Goal: Task Accomplishment & Management: Use online tool/utility

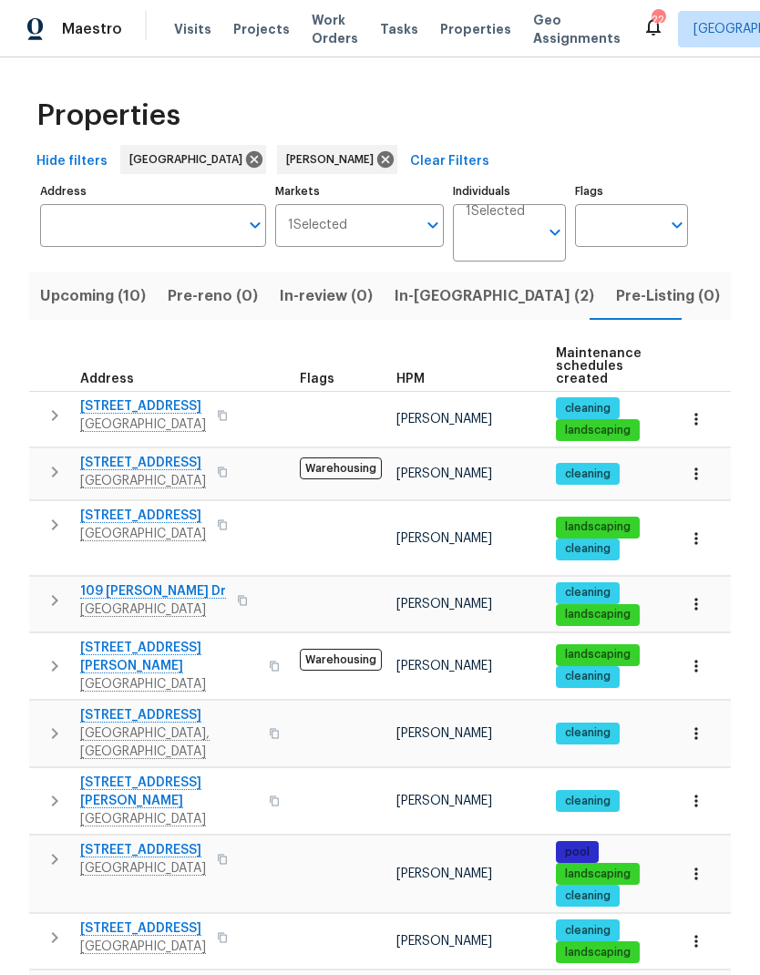
scroll to position [73, 0]
click at [706, 584] on button "button" at bounding box center [696, 604] width 40 height 40
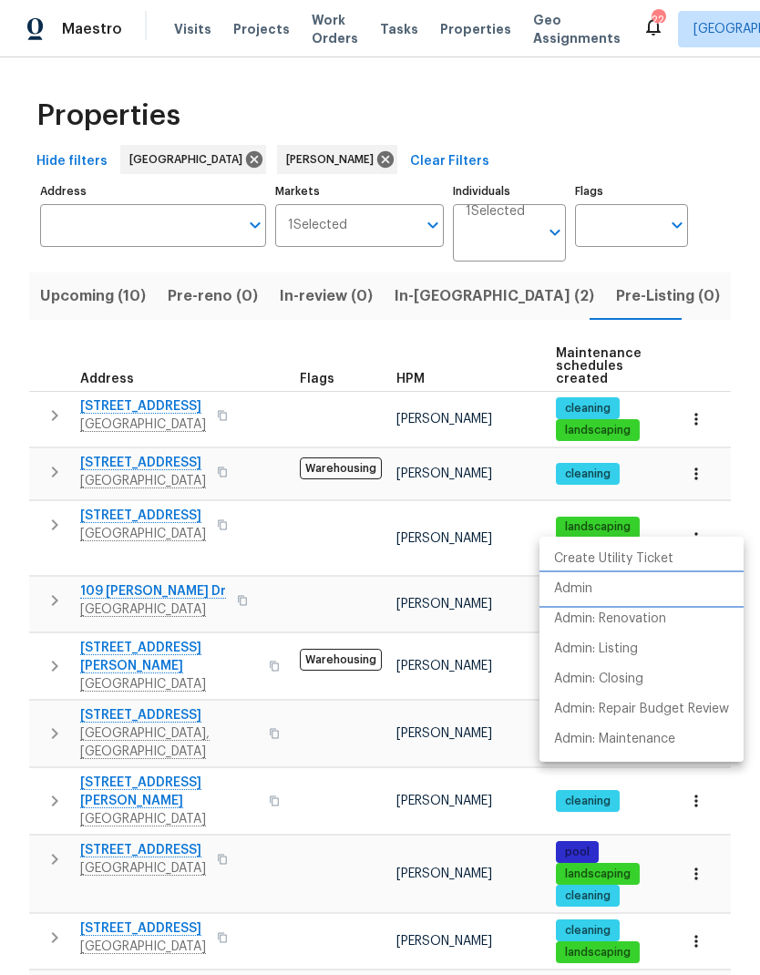
click at [612, 587] on li "Admin" at bounding box center [642, 589] width 204 height 30
click at [646, 558] on p "Create Utility Ticket" at bounding box center [613, 559] width 119 height 19
click at [50, 516] on div at bounding box center [380, 487] width 760 height 975
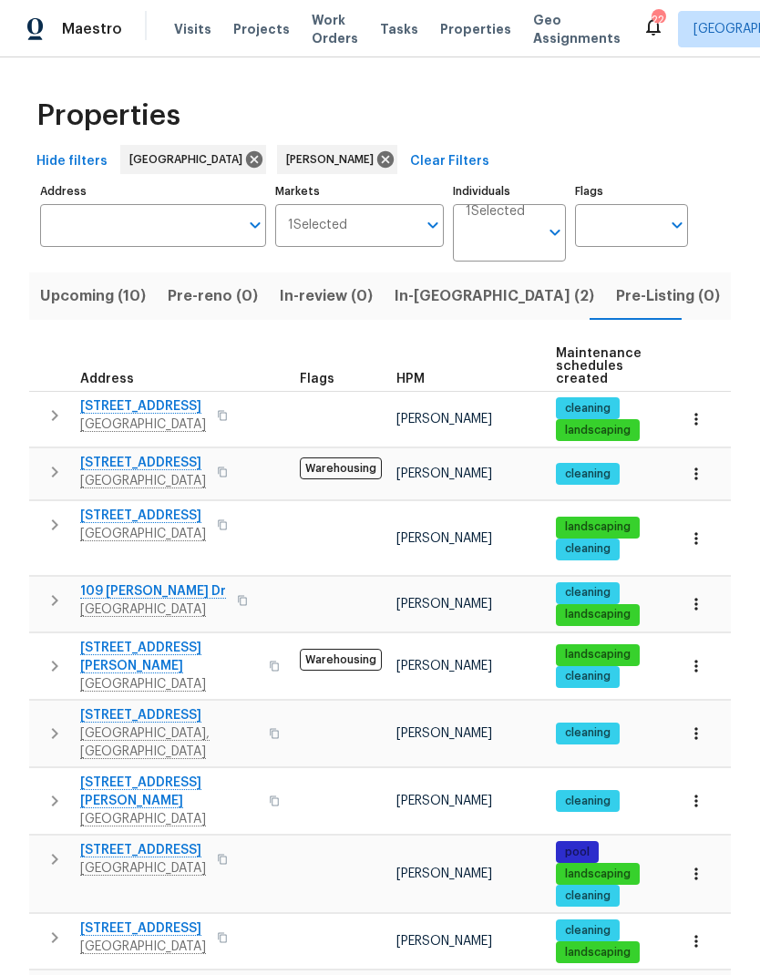
click at [42, 582] on button "button" at bounding box center [54, 600] width 36 height 36
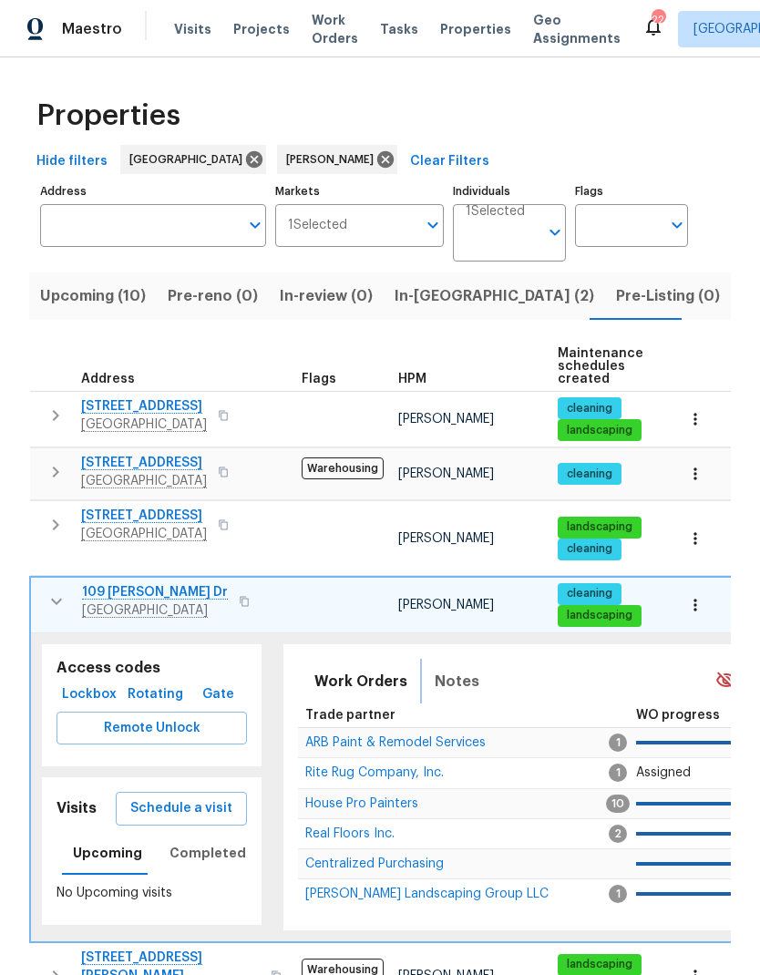
click at [462, 669] on span "Notes" at bounding box center [457, 682] width 45 height 26
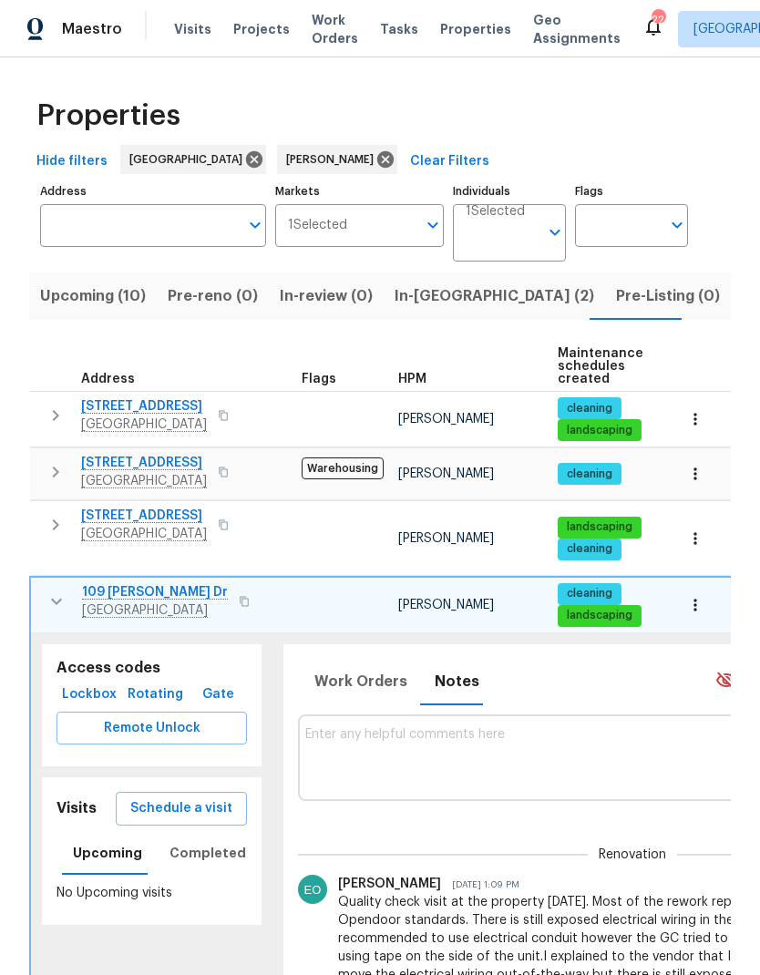
click at [360, 727] on textarea at bounding box center [632, 757] width 654 height 61
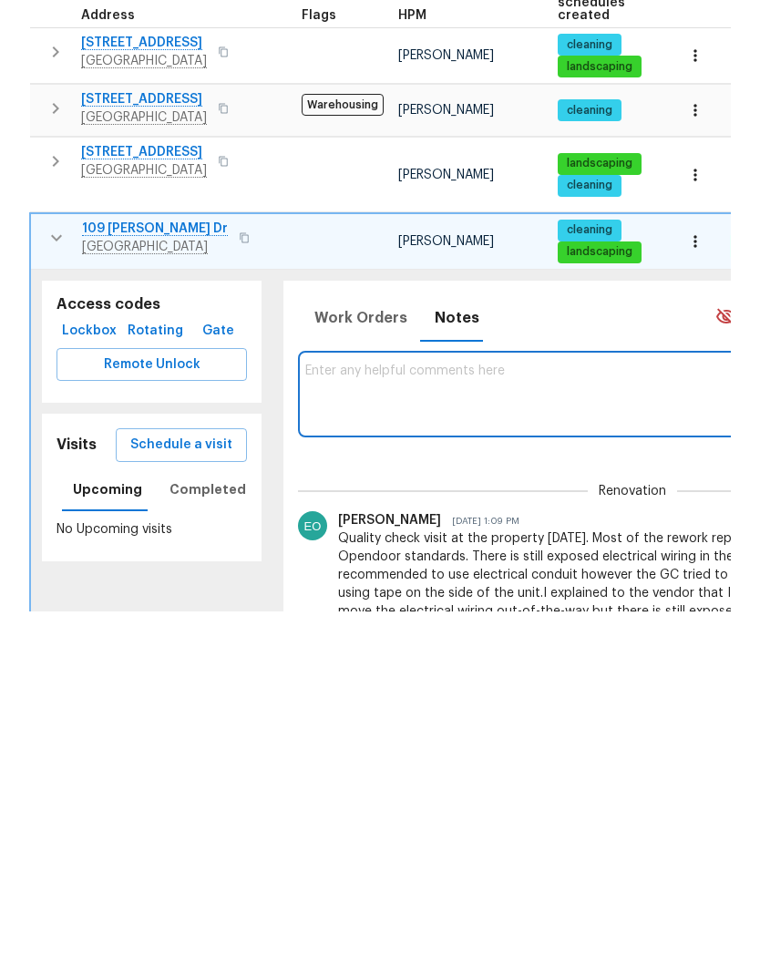
click at [345, 727] on textarea at bounding box center [632, 757] width 654 height 61
paste textarea "During a home health checkup visit, I noticed water damage drywall at the lower…"
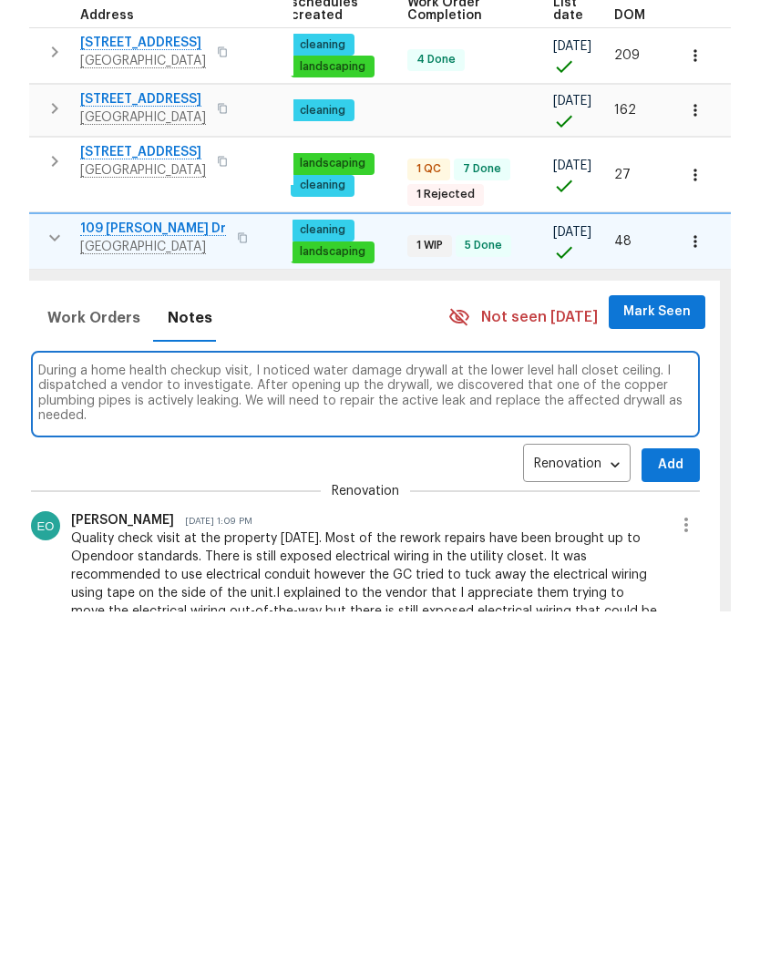
scroll to position [0, 267]
type textarea "During a home health checkup visit, I noticed water damage drywall at the lower…"
click at [677, 818] on span "Add" at bounding box center [670, 829] width 29 height 23
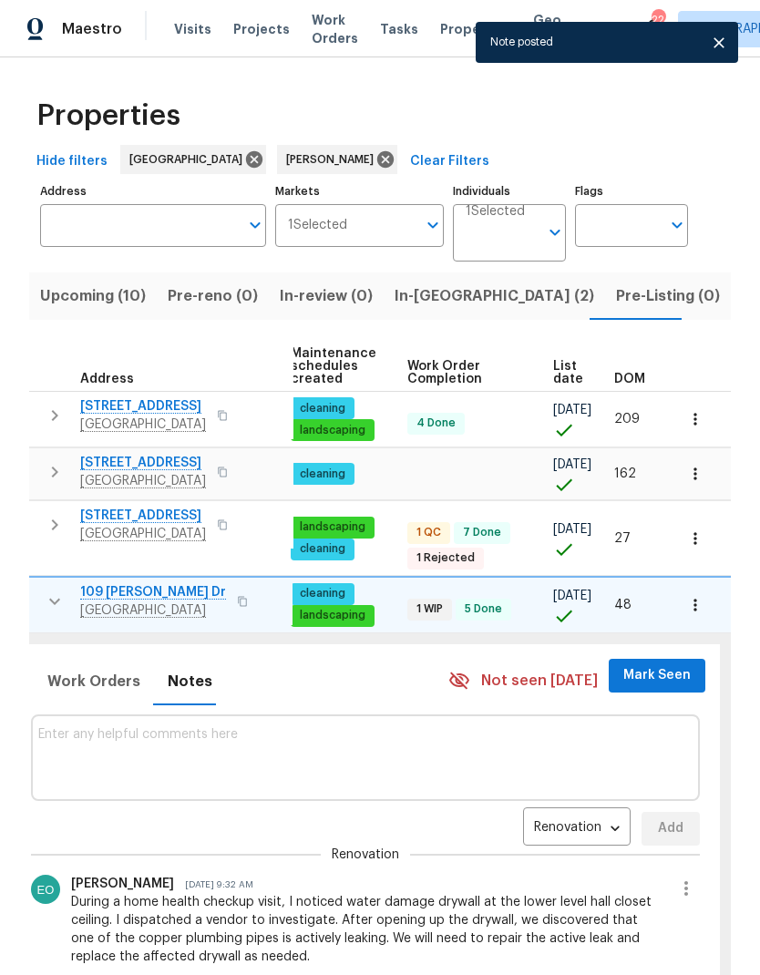
click at [633, 659] on button "Mark Seen" at bounding box center [657, 676] width 97 height 34
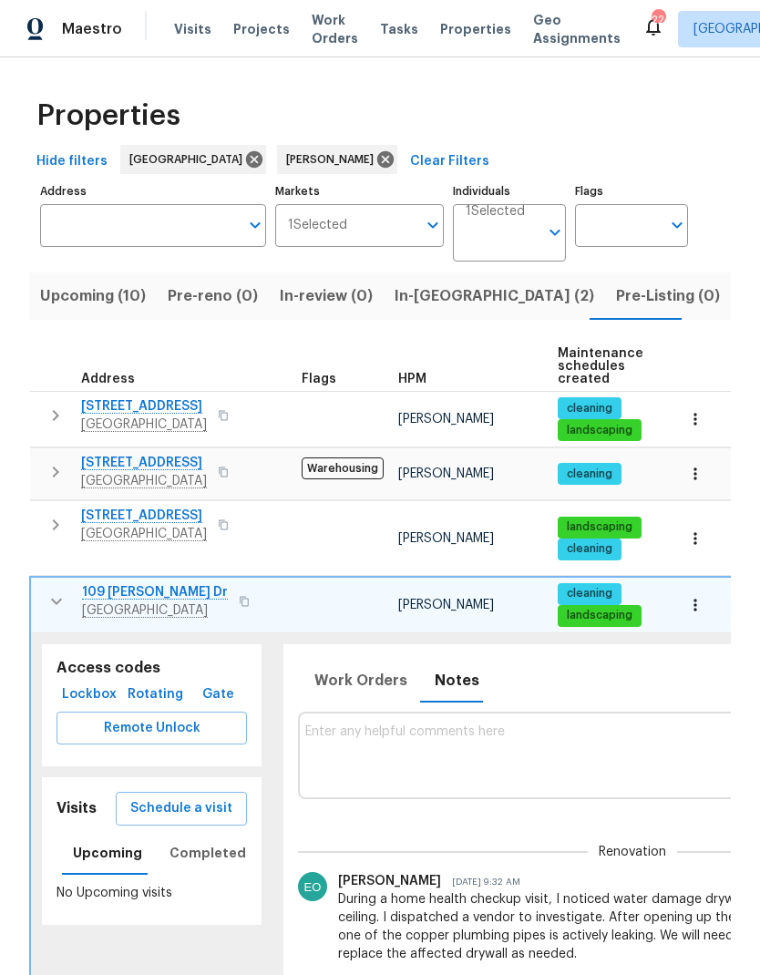
scroll to position [0, 0]
click at [360, 668] on span "Work Orders" at bounding box center [360, 681] width 93 height 26
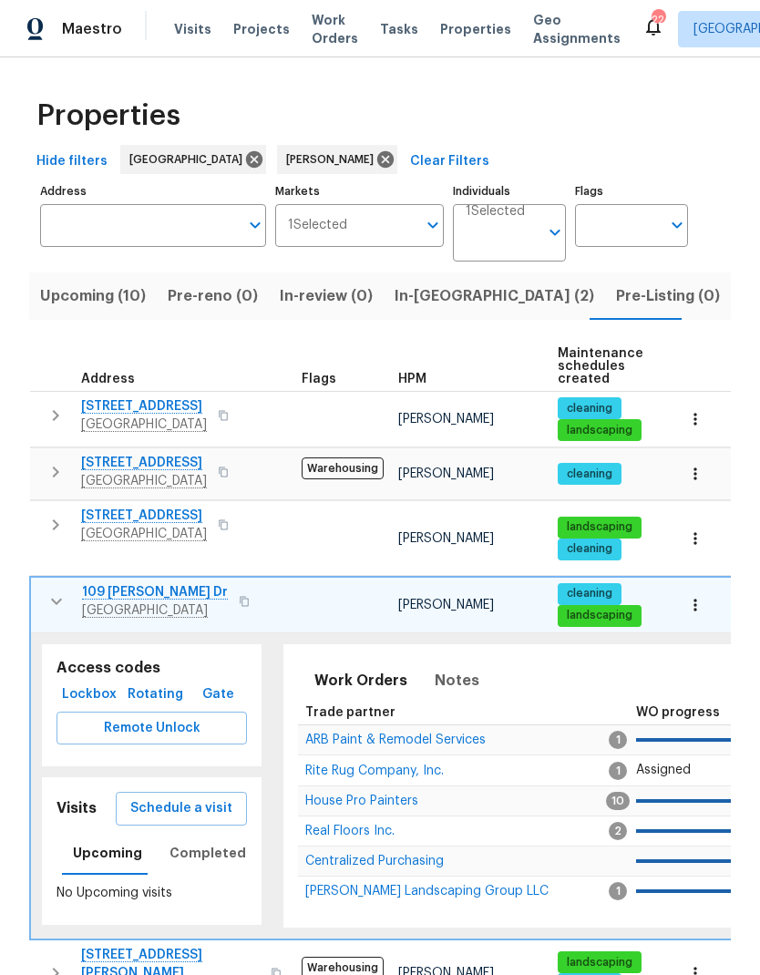
click at [330, 734] on span "ARB Paint & Remodel Services" at bounding box center [395, 740] width 180 height 13
click at [384, 734] on span "ARB Paint & Remodel Services" at bounding box center [395, 740] width 180 height 13
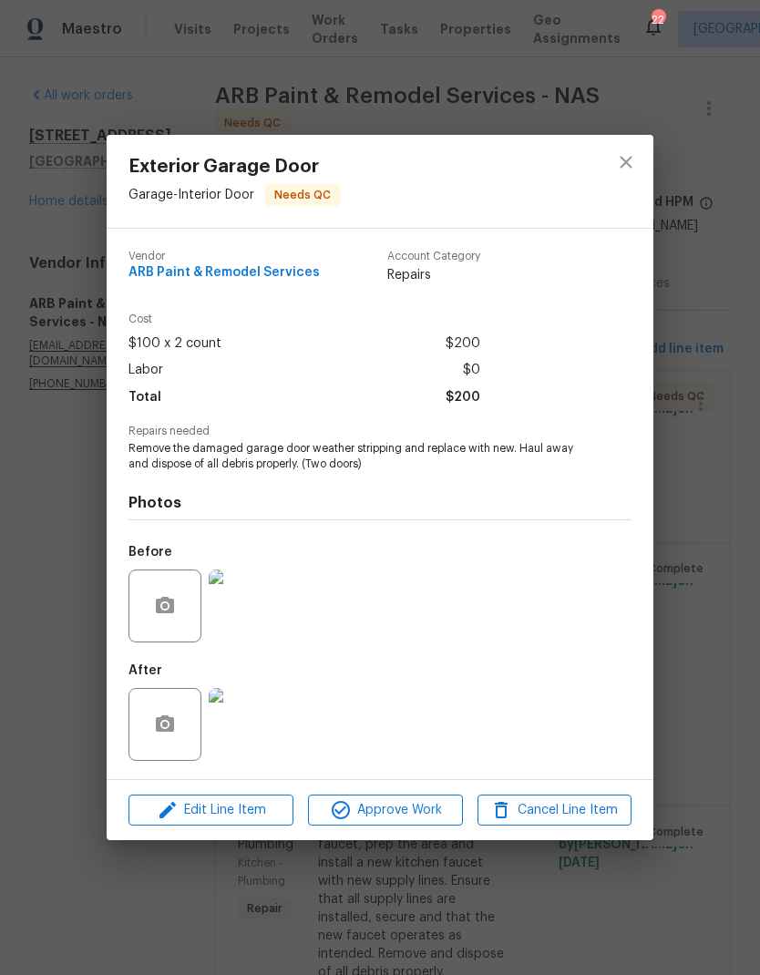
click at [244, 711] on img at bounding box center [245, 724] width 73 height 73
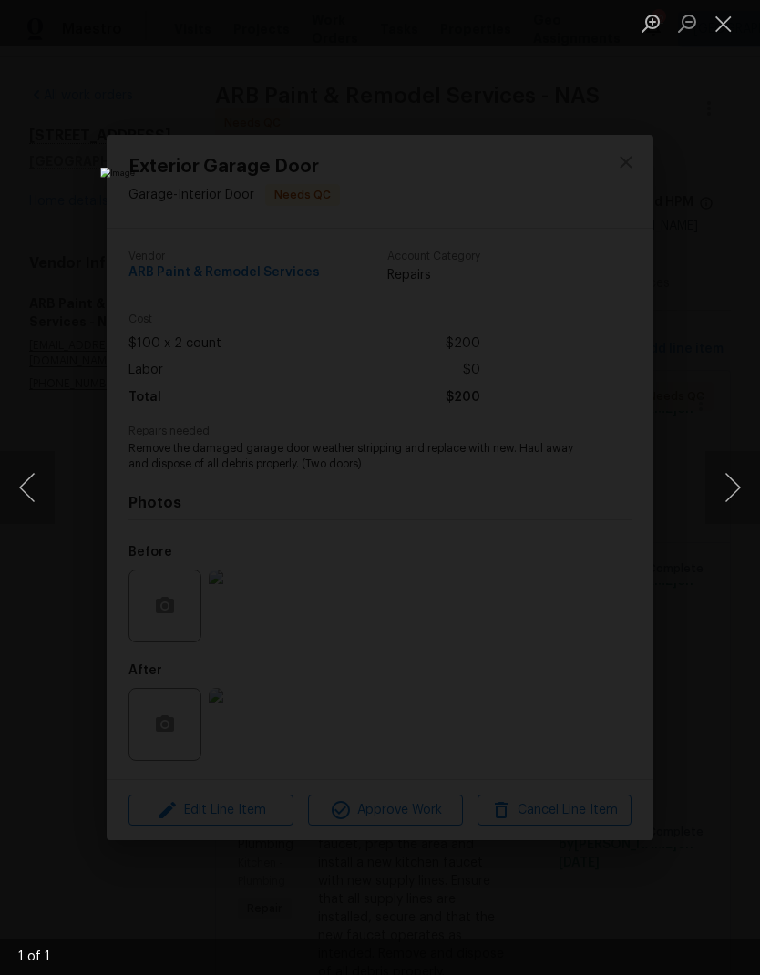
click at [725, 23] on button "Close lightbox" at bounding box center [724, 23] width 36 height 32
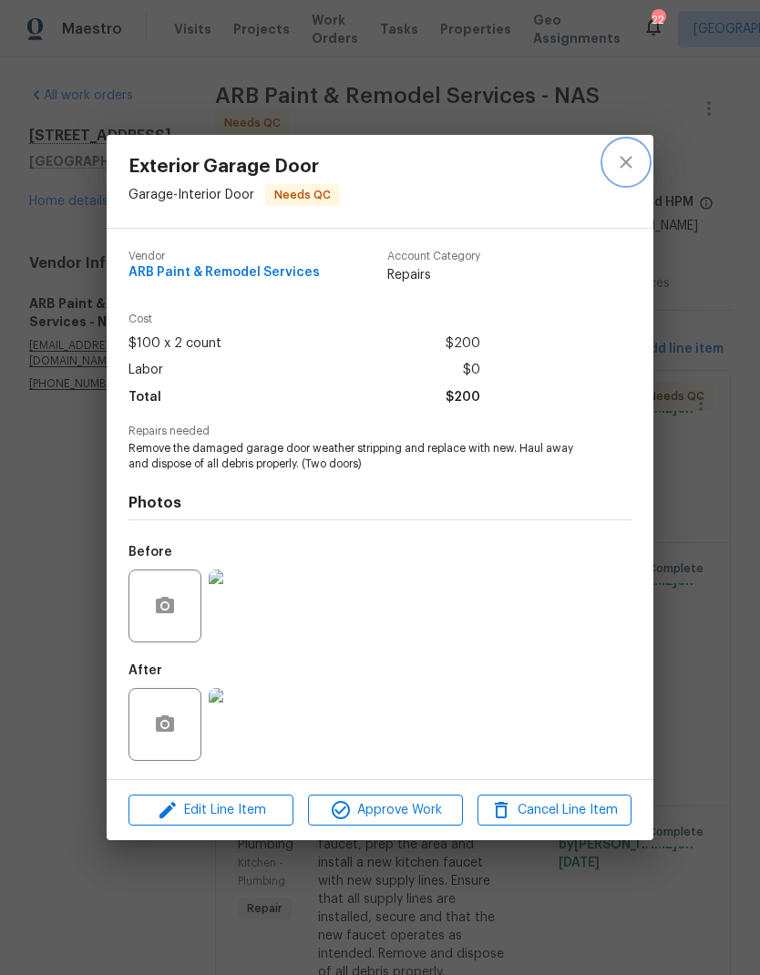
click at [623, 170] on icon "close" at bounding box center [626, 162] width 22 height 22
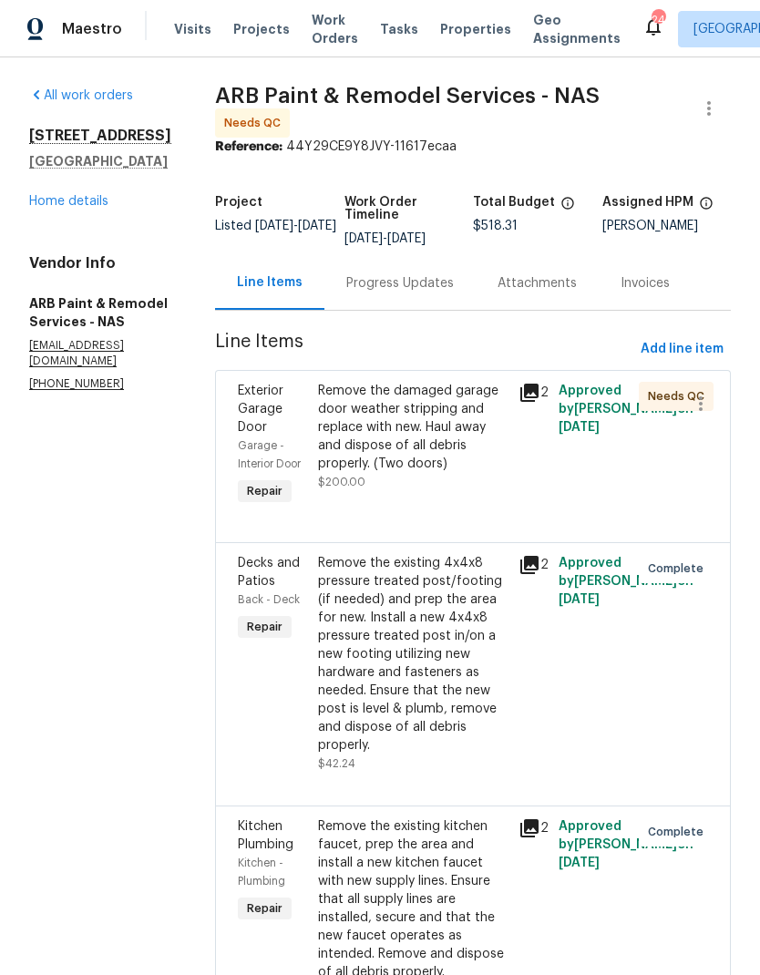
click at [324, 35] on span "Work Orders" at bounding box center [335, 29] width 46 height 36
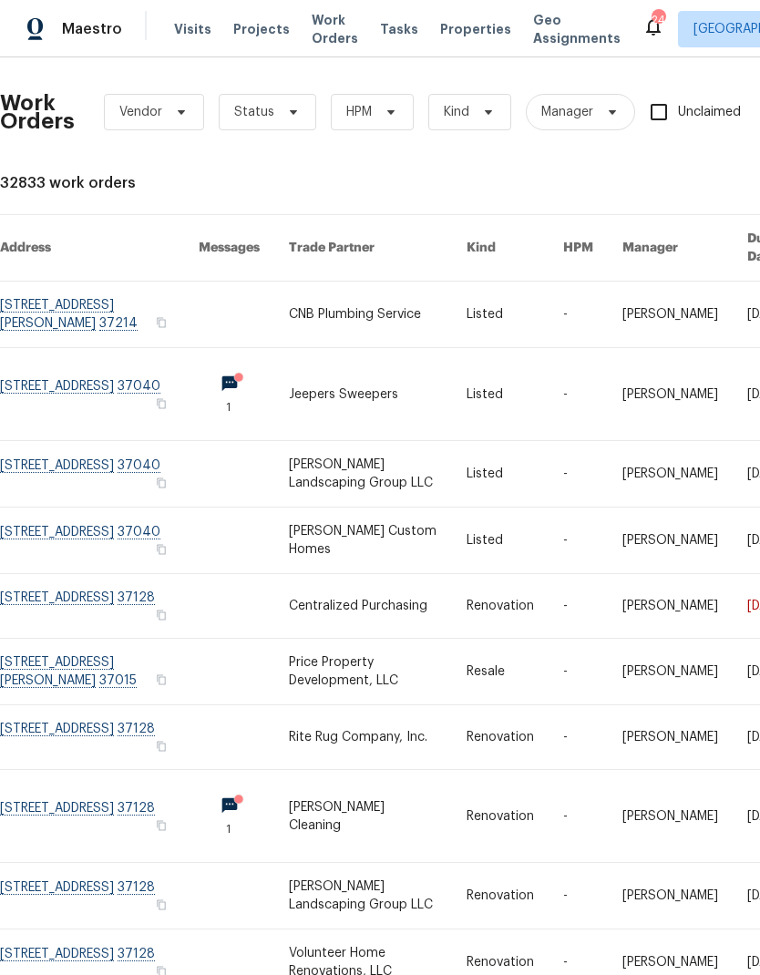
click at [366, 300] on link at bounding box center [378, 315] width 178 height 66
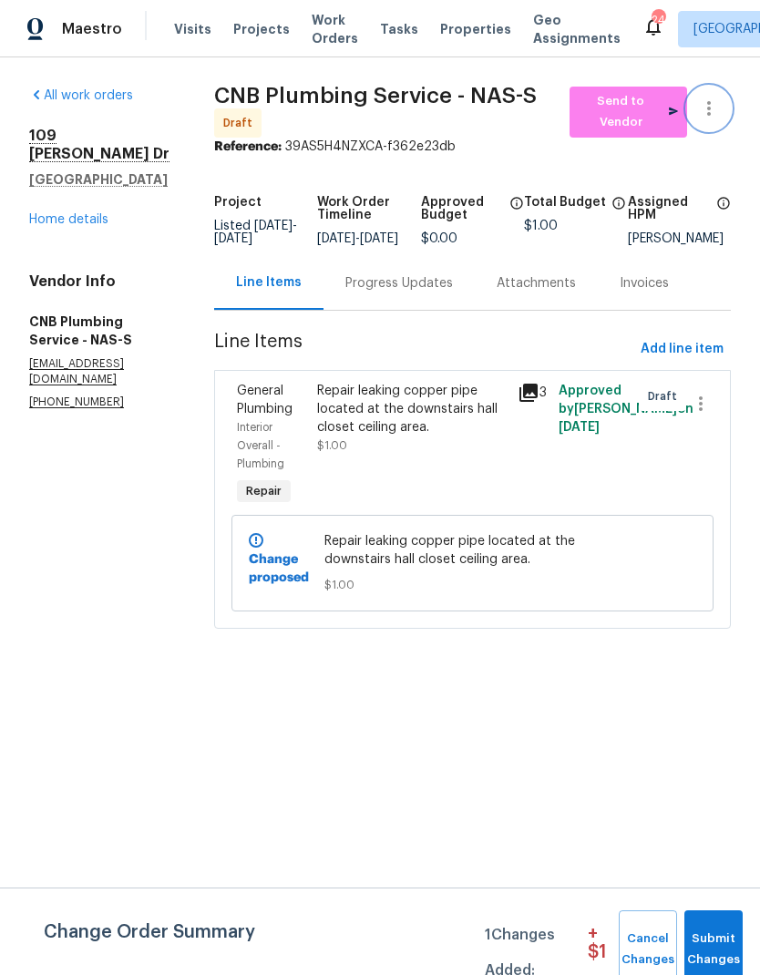
click at [717, 106] on icon "button" at bounding box center [709, 109] width 22 height 22
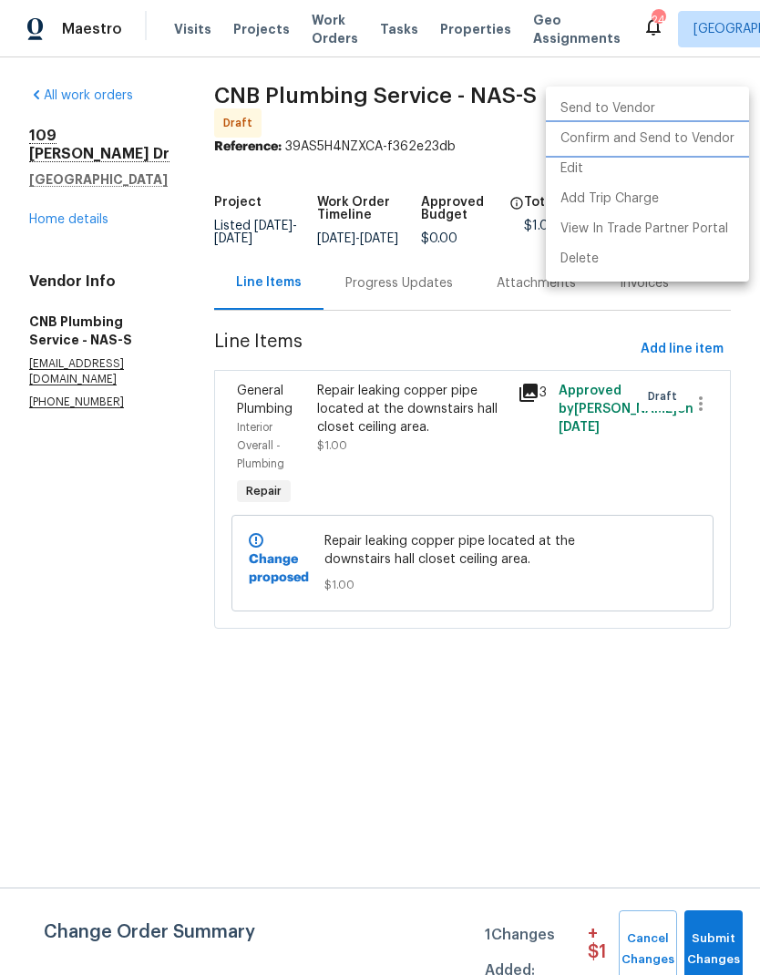
click at [687, 144] on li "Confirm and Send to Vendor" at bounding box center [647, 139] width 203 height 30
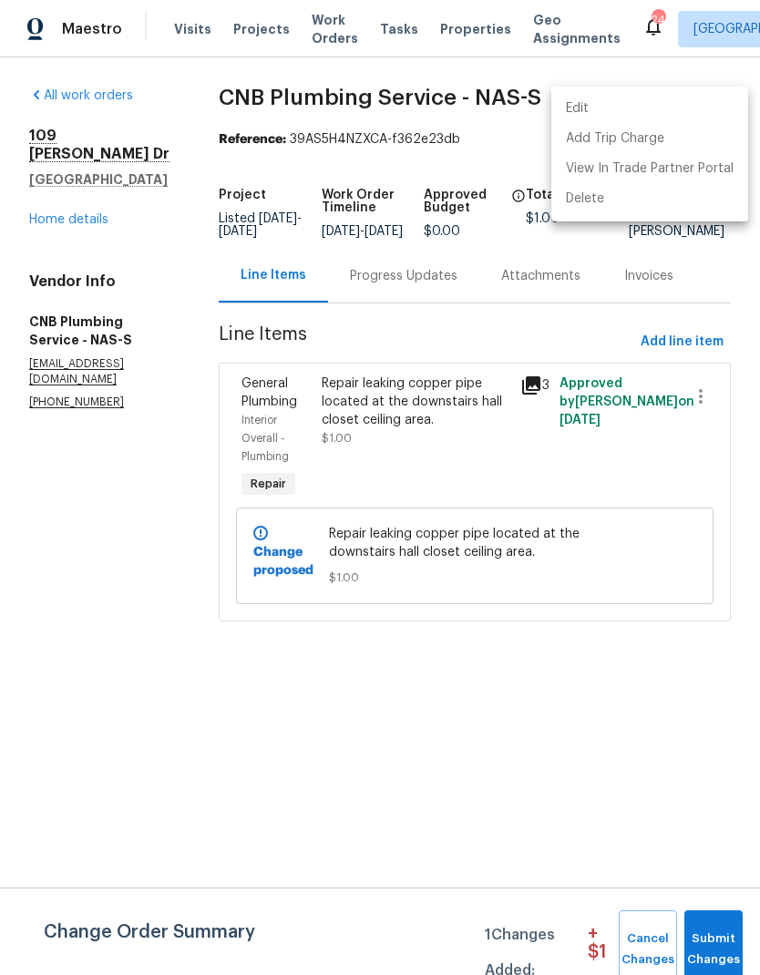
click at [417, 291] on div at bounding box center [380, 487] width 760 height 975
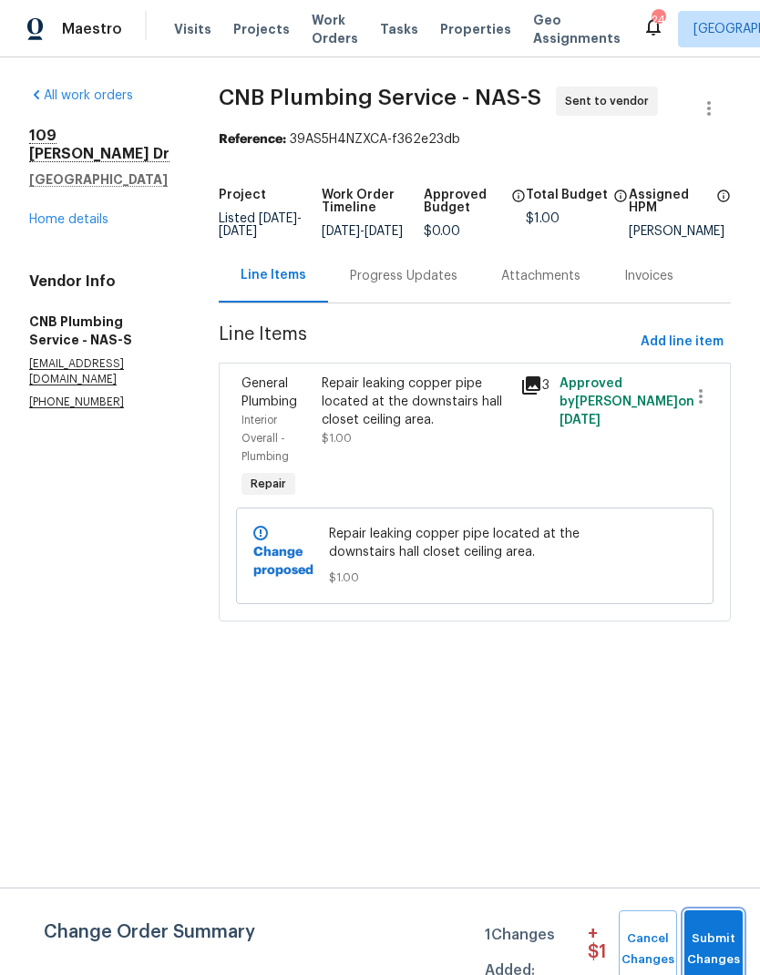
click at [729, 933] on span "Submit Changes" at bounding box center [714, 950] width 40 height 42
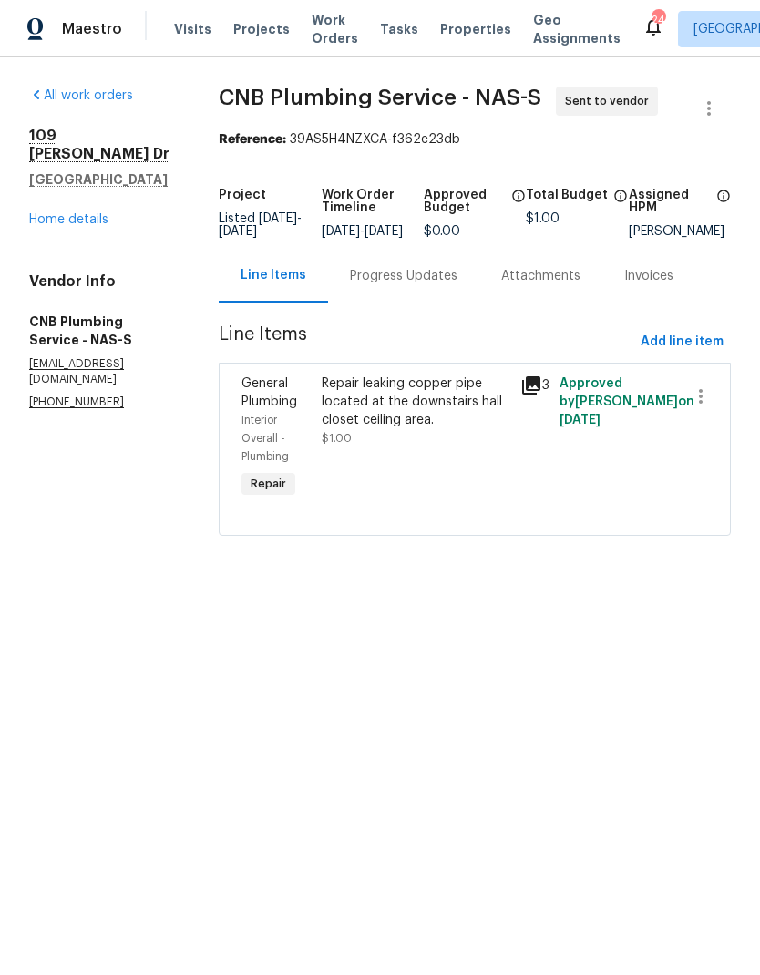
click at [429, 285] on div "Progress Updates" at bounding box center [404, 276] width 108 height 18
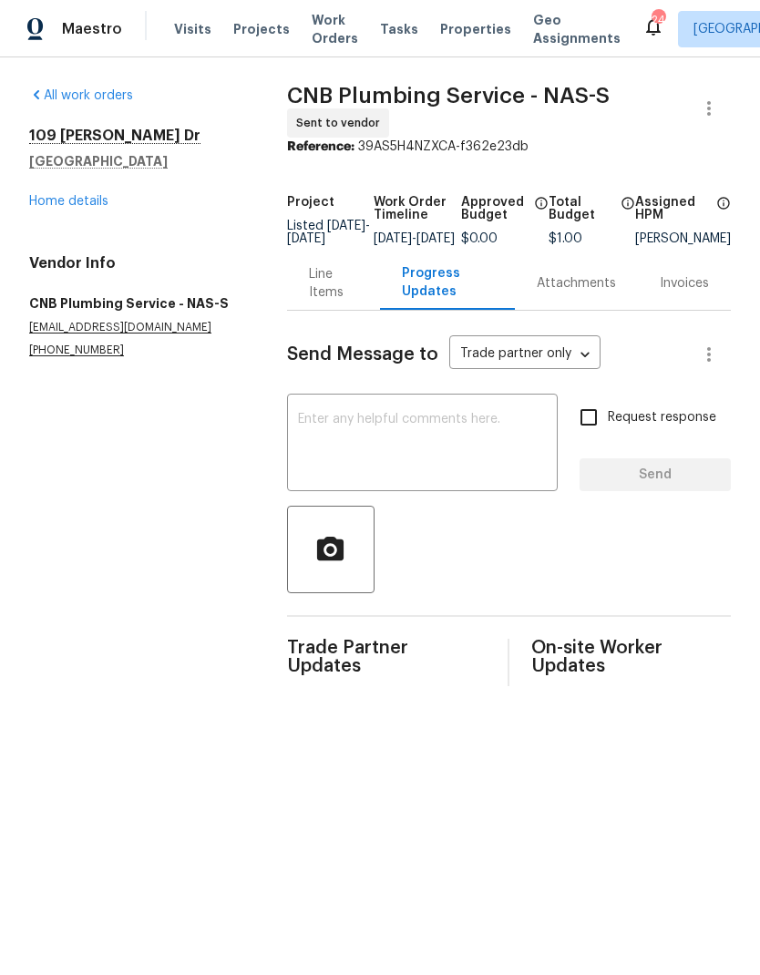
click at [345, 459] on textarea at bounding box center [422, 445] width 249 height 64
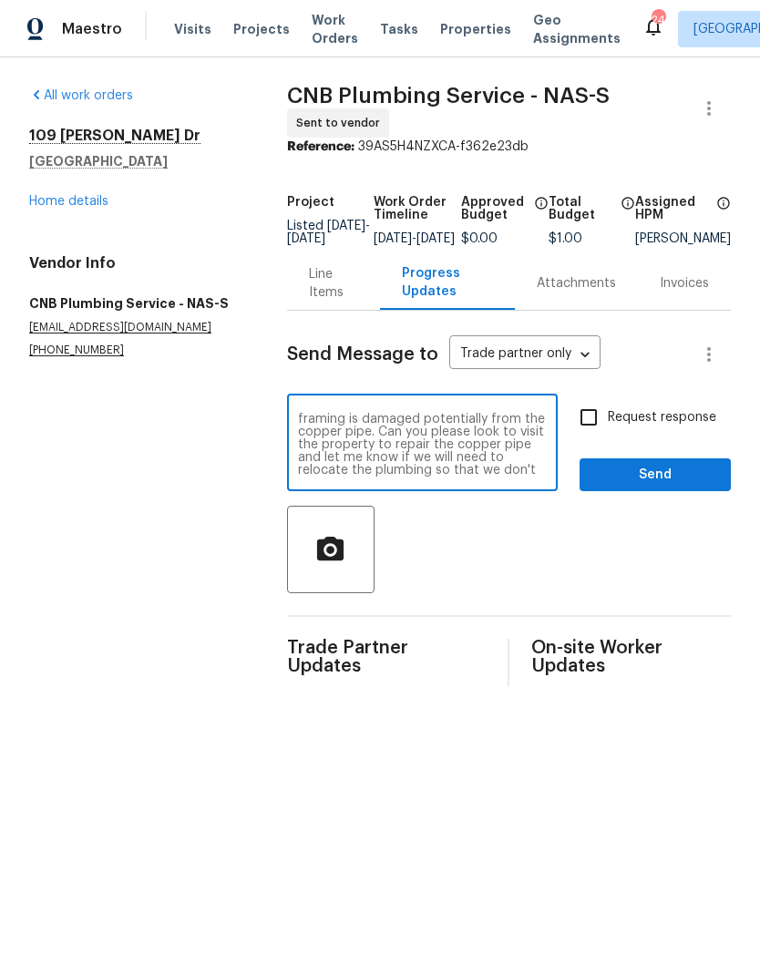
scroll to position [77, 0]
type textarea "Good morning, Byron! During a progress visit, I noticed water damage drywall at…"
click at [603, 433] on input "Request response" at bounding box center [589, 417] width 38 height 38
checkbox input "true"
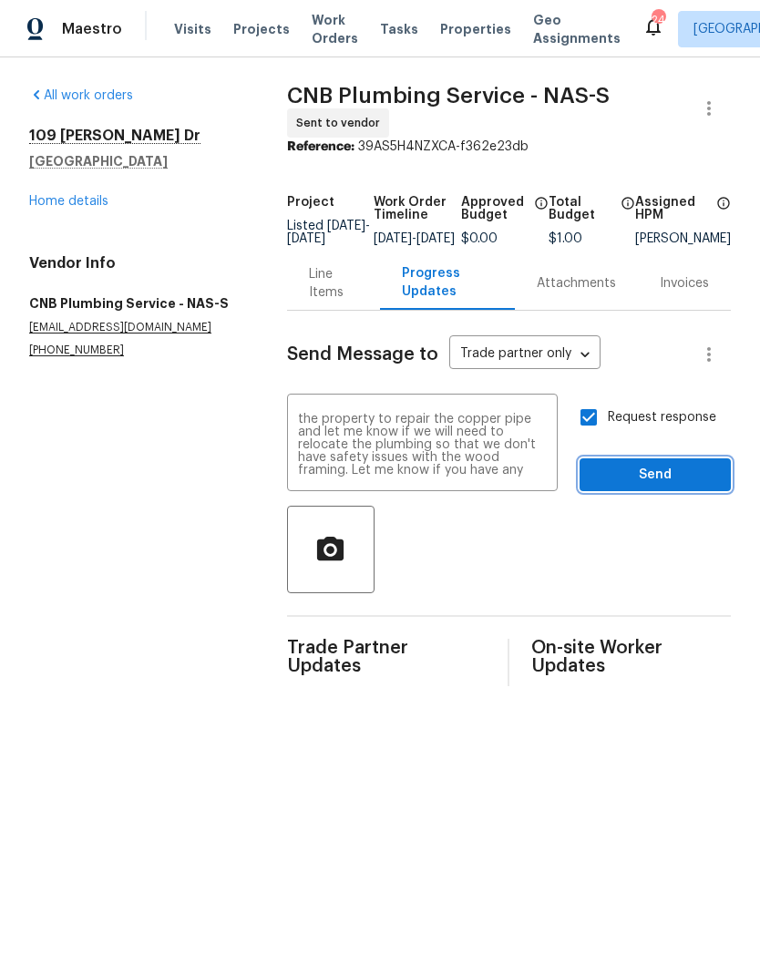
click at [628, 487] on span "Send" at bounding box center [655, 475] width 122 height 23
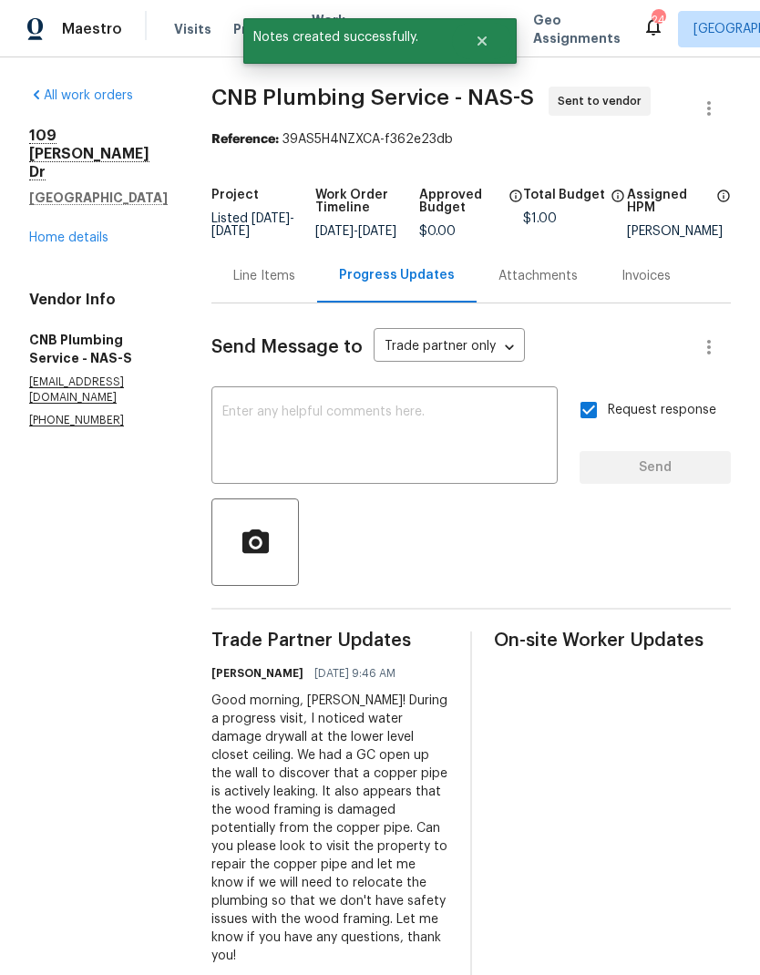
scroll to position [55, 0]
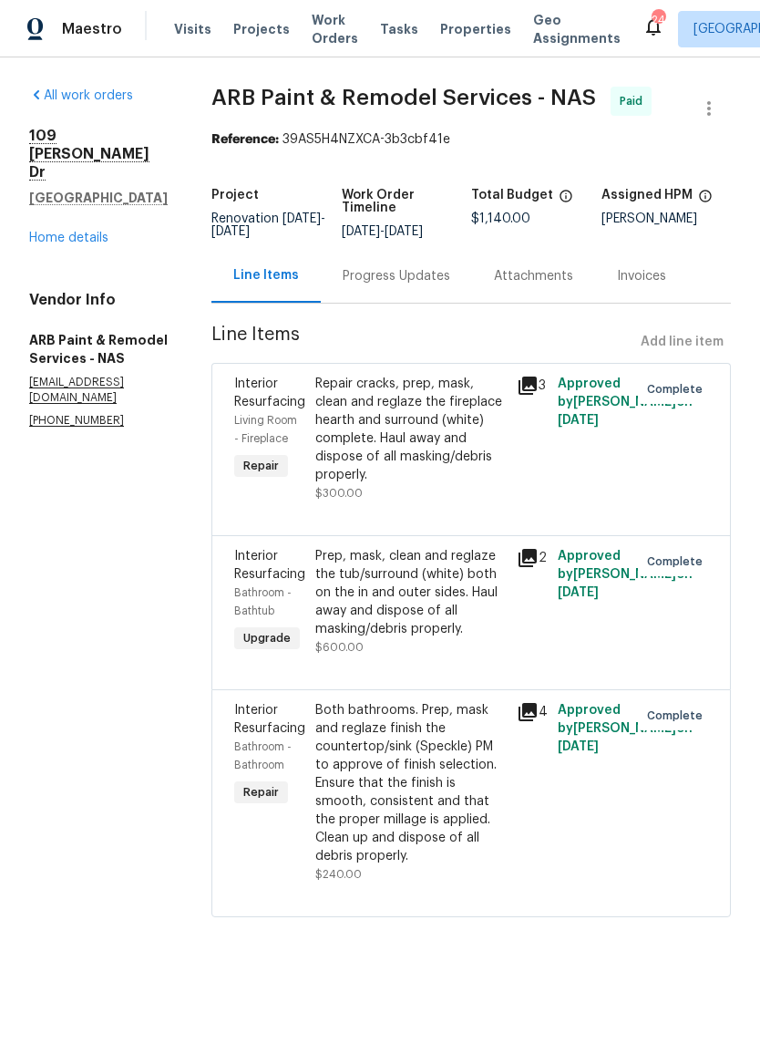
click at [62, 232] on link "Home details" at bounding box center [68, 238] width 79 height 13
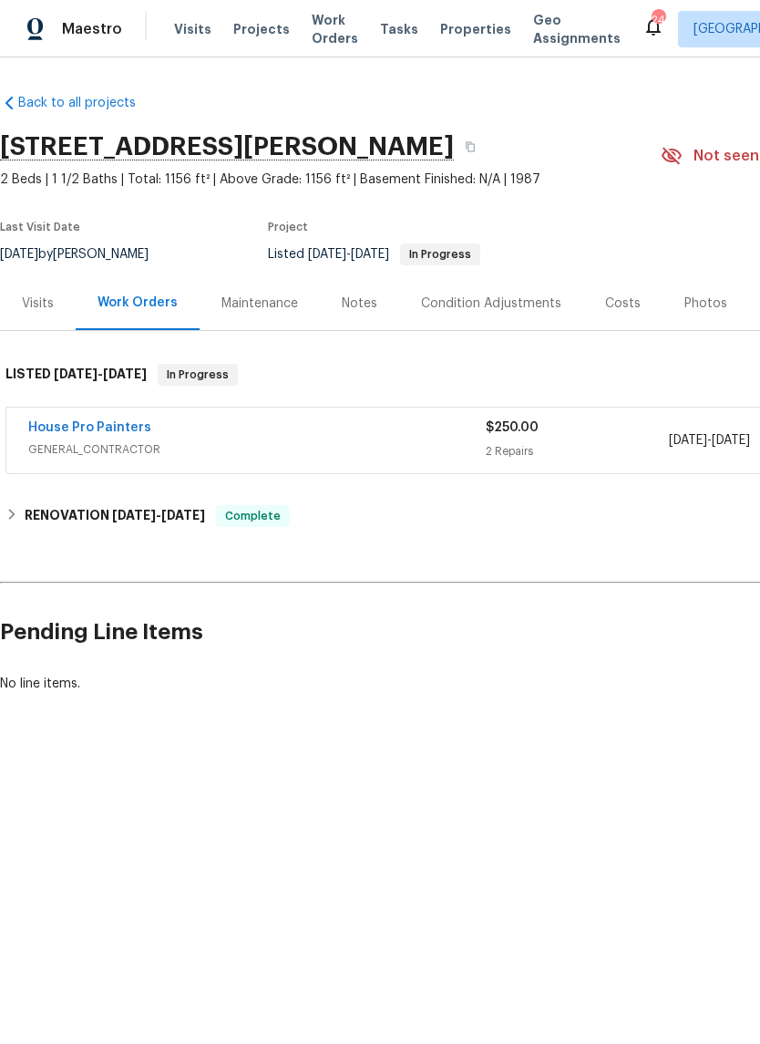
click at [333, 428] on div "House Pro Painters" at bounding box center [257, 429] width 458 height 22
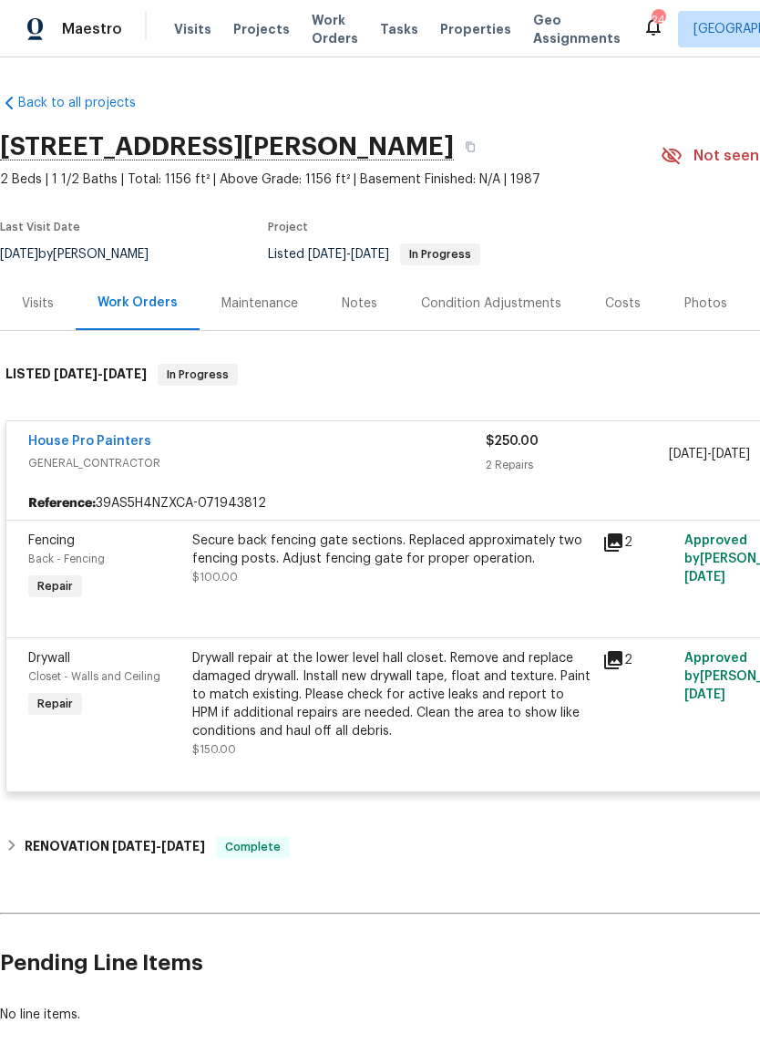
click at [616, 660] on icon at bounding box center [613, 660] width 18 height 18
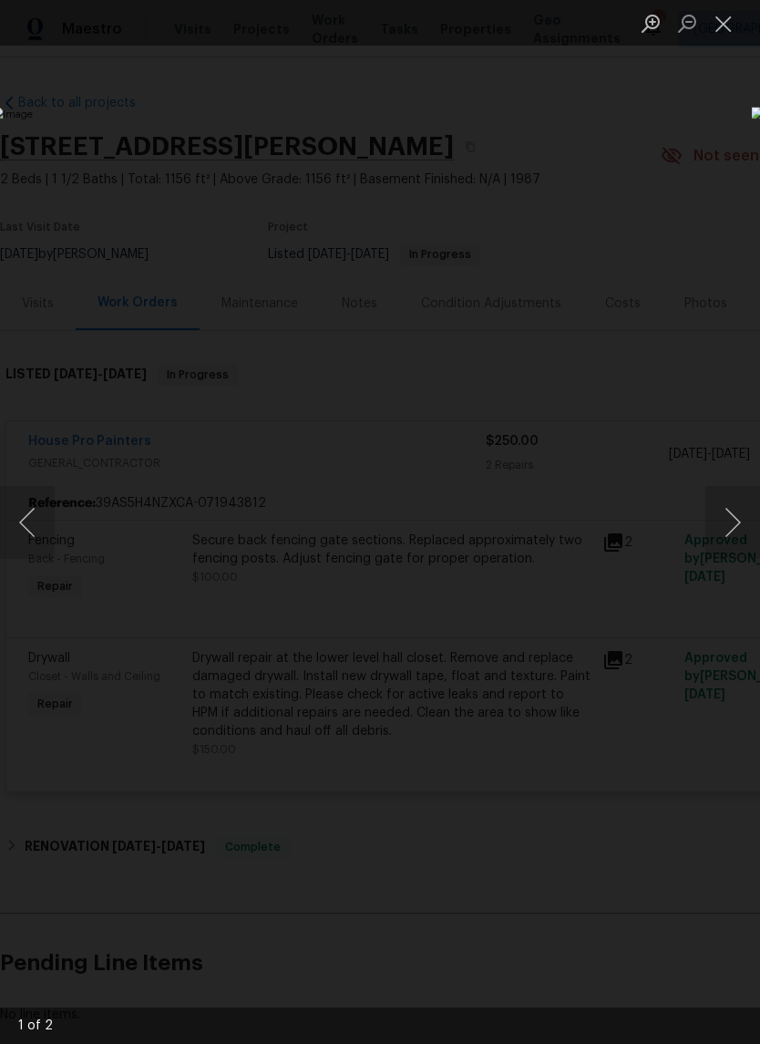
click at [734, 509] on button "Next image" at bounding box center [733, 522] width 55 height 73
click at [707, 26] on button "Close lightbox" at bounding box center [724, 23] width 36 height 32
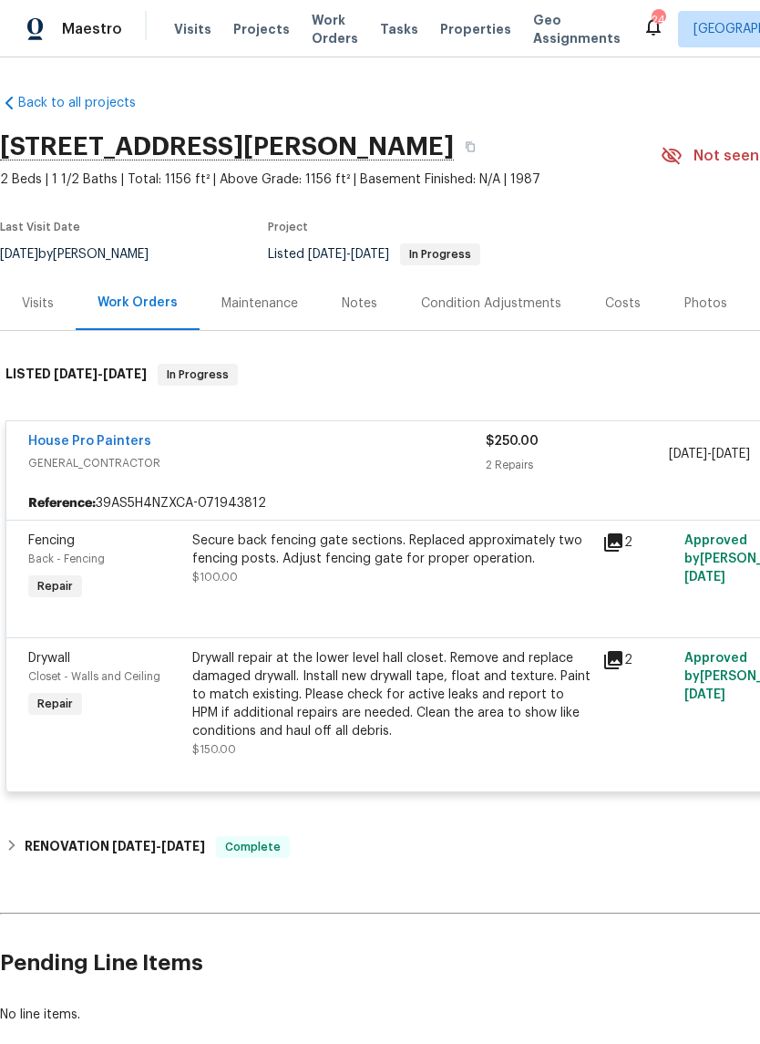
click at [276, 821] on div "Back to all projects [STREET_ADDRESS][PERSON_NAME] 2 Beds | 1 1/2 Baths | Total…" at bounding box center [515, 558] width 1030 height 959
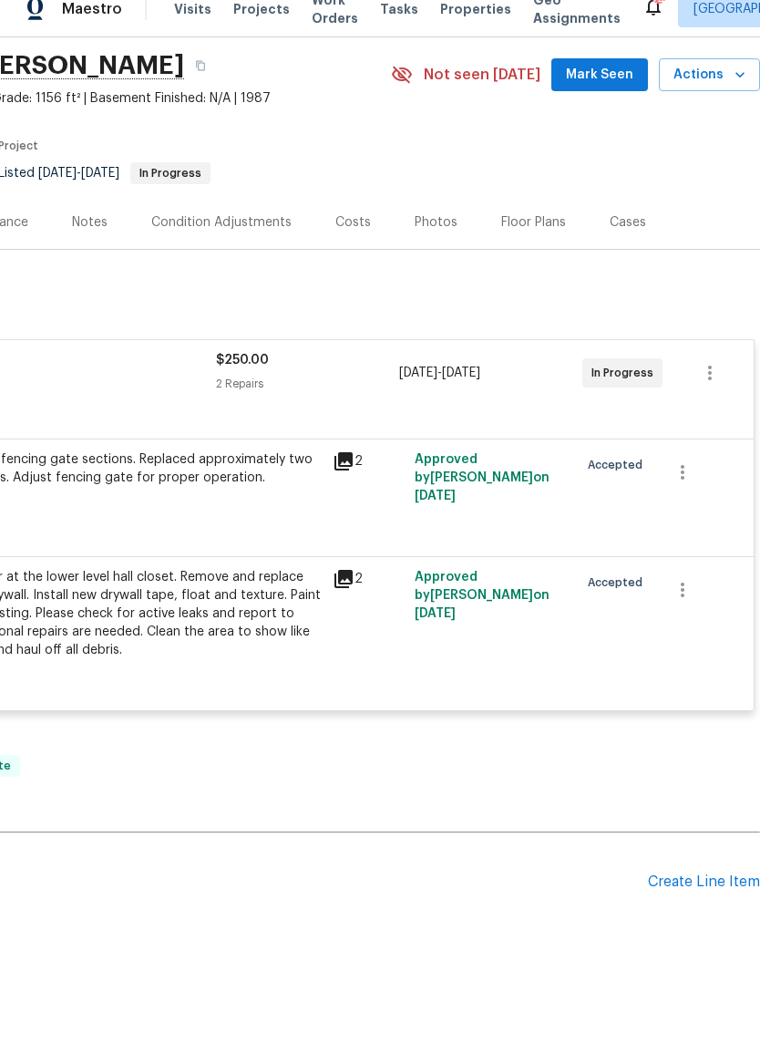
click at [673, 893] on div "Create Line Item" at bounding box center [704, 901] width 112 height 17
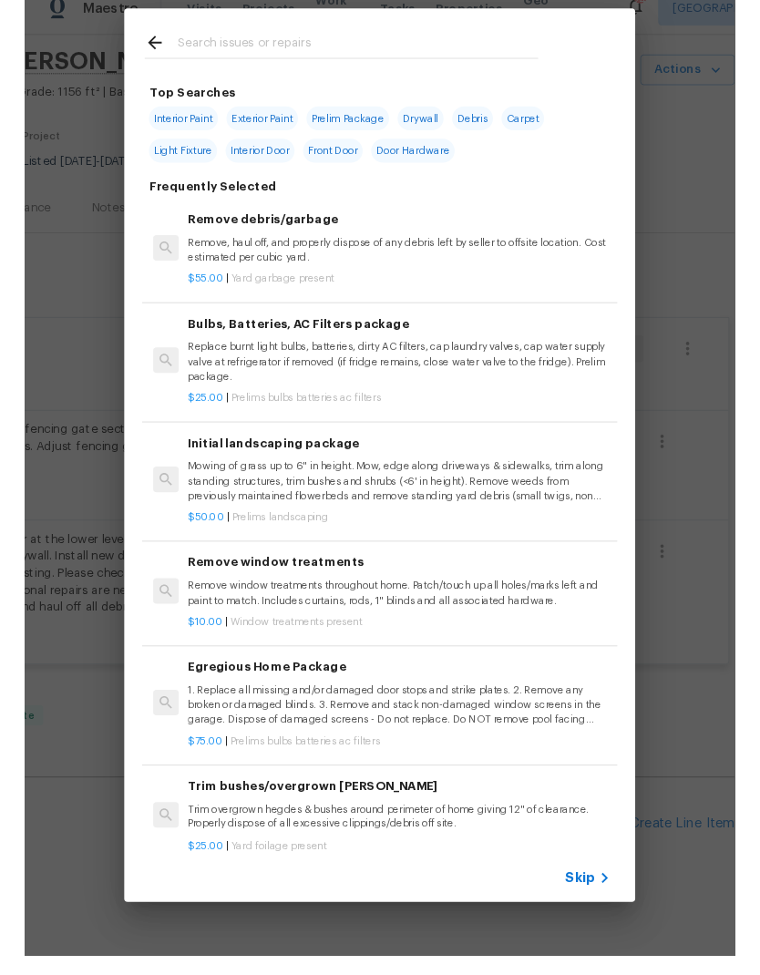
scroll to position [60, 270]
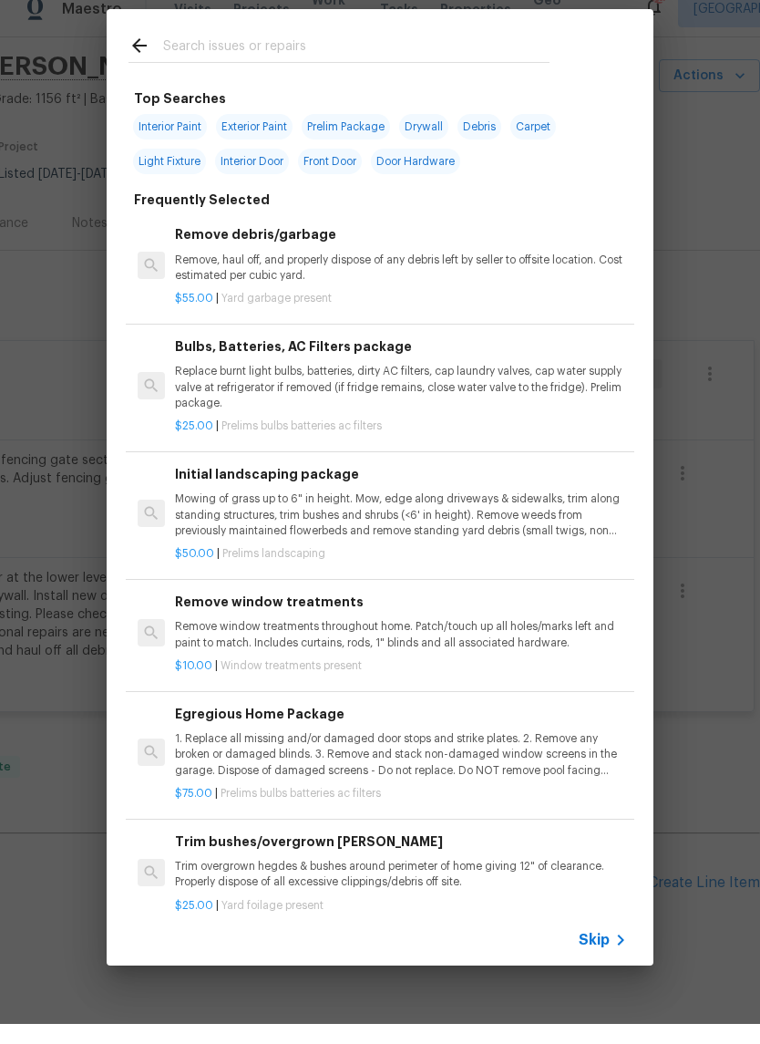
click at [221, 55] on input "text" at bounding box center [356, 68] width 386 height 27
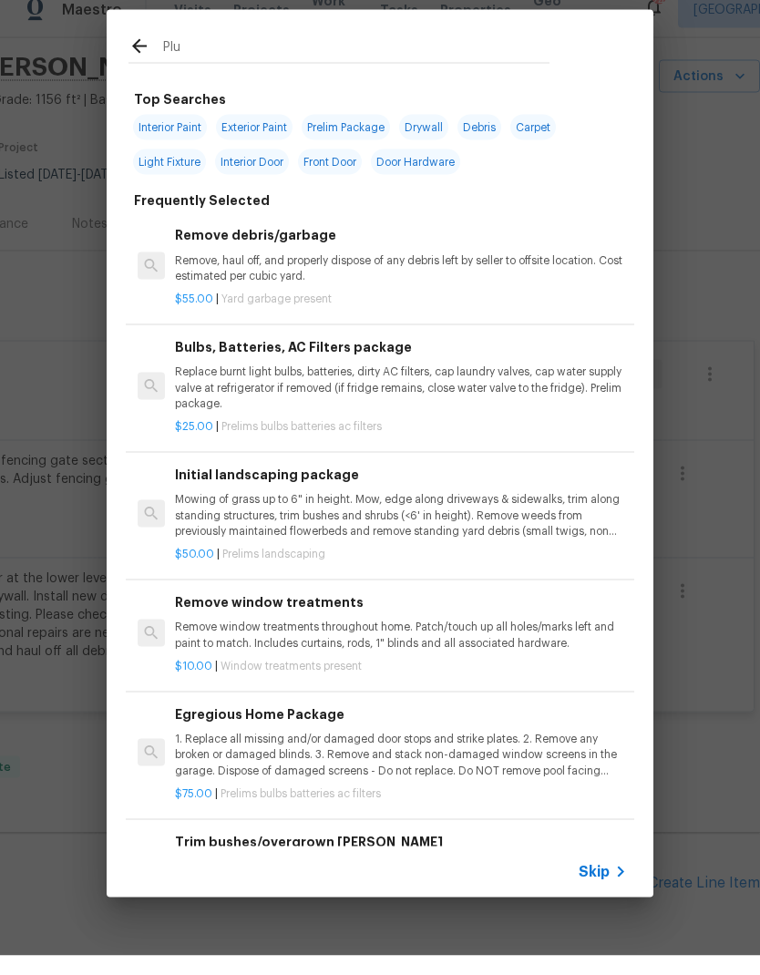
type input "Plum"
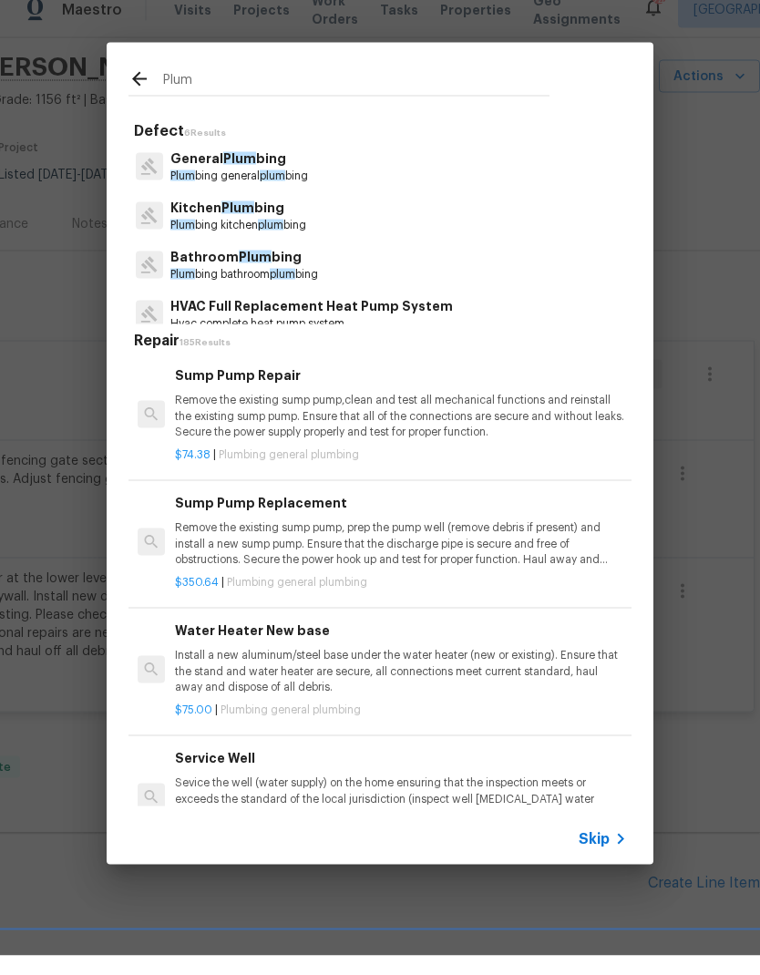
click at [201, 188] on p "Plum bing general plum bing" at bounding box center [239, 195] width 138 height 15
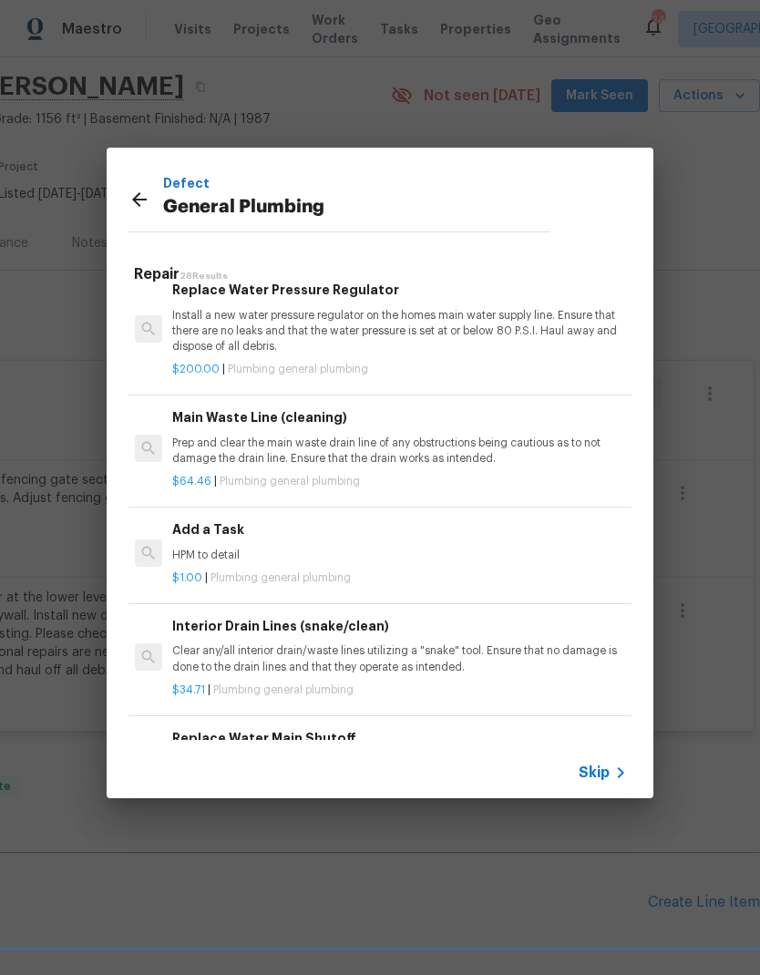
scroll to position [2068, 3]
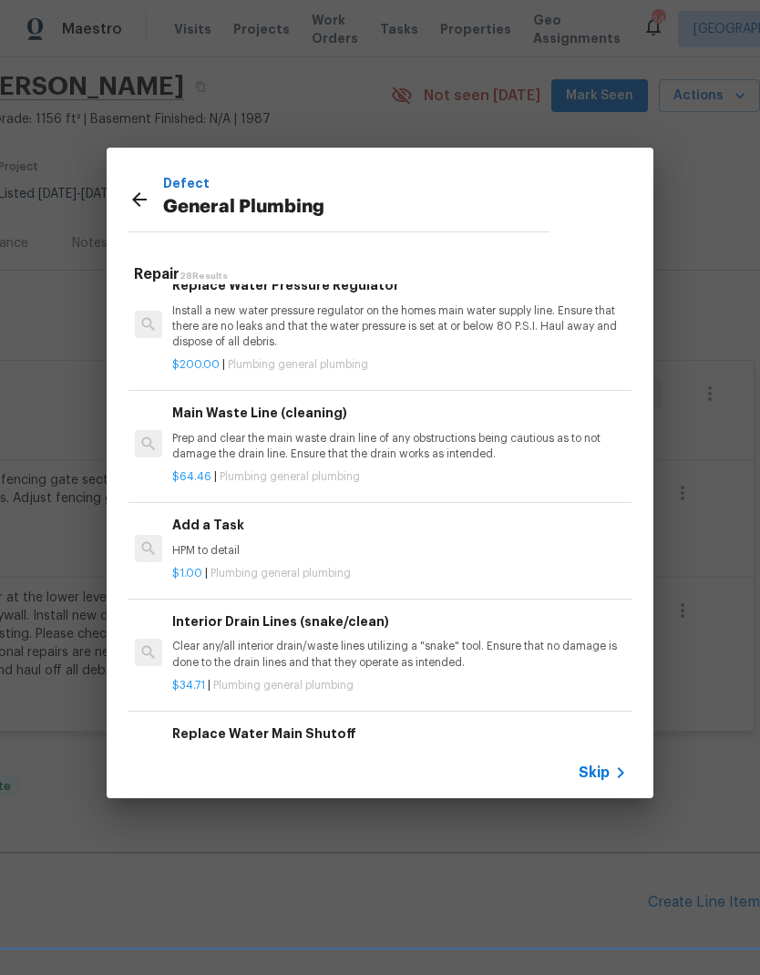
click at [219, 515] on h6 "Add a Task" at bounding box center [398, 525] width 452 height 20
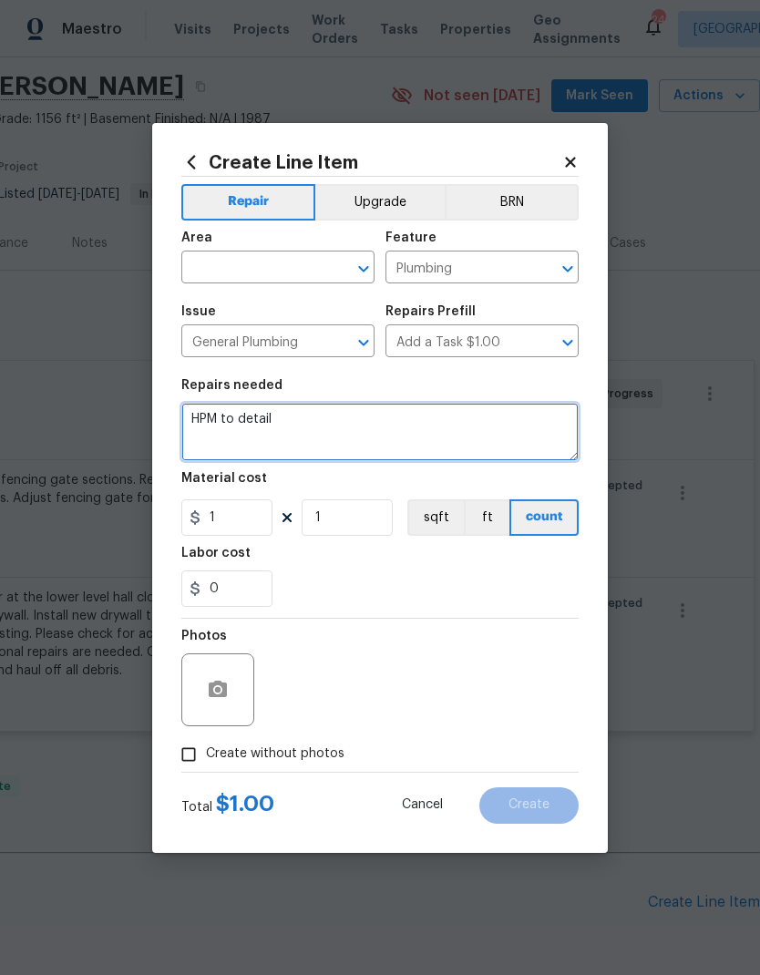
click at [210, 411] on textarea "HPM to detail" at bounding box center [379, 432] width 397 height 58
click at [199, 419] on textarea "HPM to detail" at bounding box center [379, 432] width 397 height 58
click at [198, 419] on textarea "HPM to detail" at bounding box center [379, 432] width 397 height 58
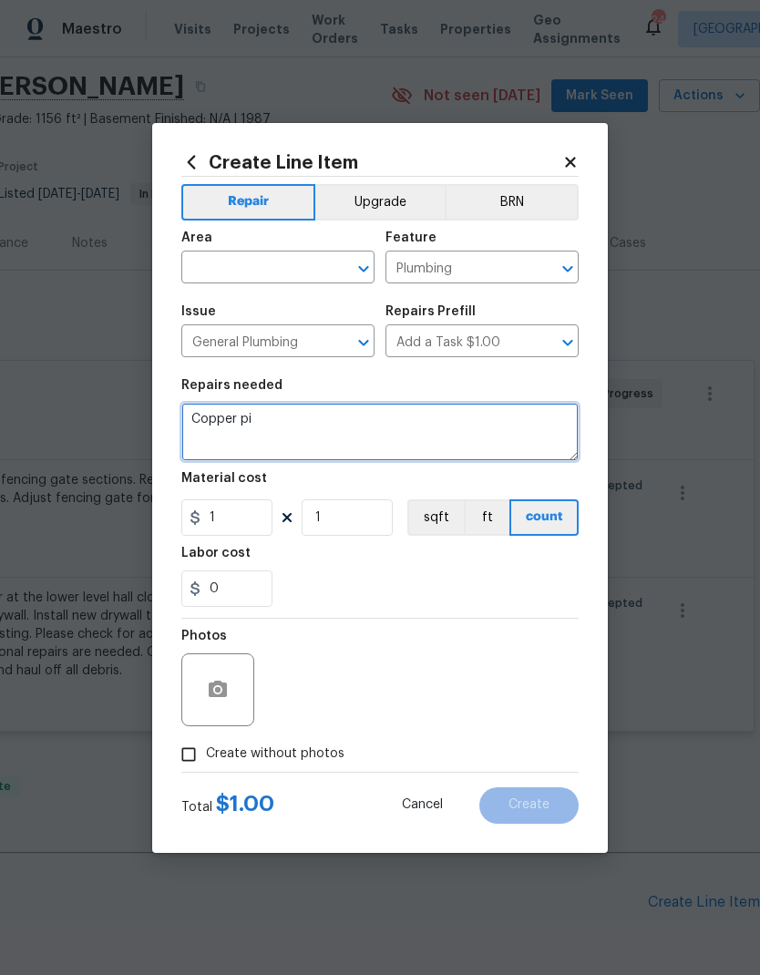
type textarea "Copper"
type textarea "Repair leaking copper pipe located at the downstairs hall closet ceiling area."
click at [312, 579] on div "0" at bounding box center [379, 589] width 397 height 36
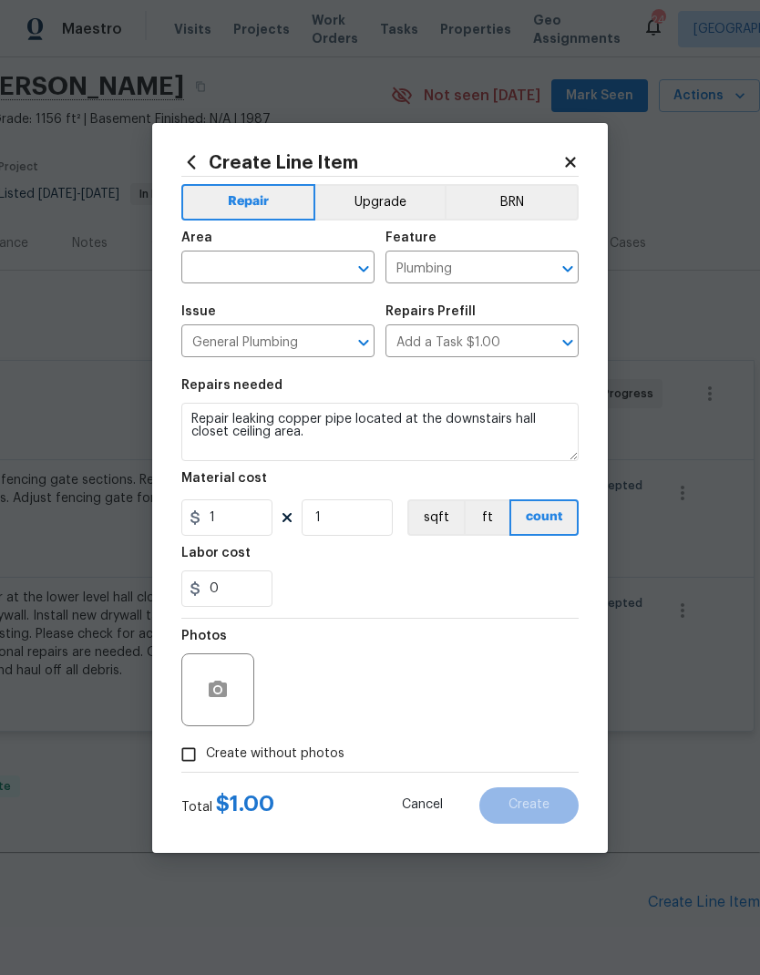
scroll to position [20, 0]
click at [226, 255] on input "text" at bounding box center [252, 269] width 142 height 28
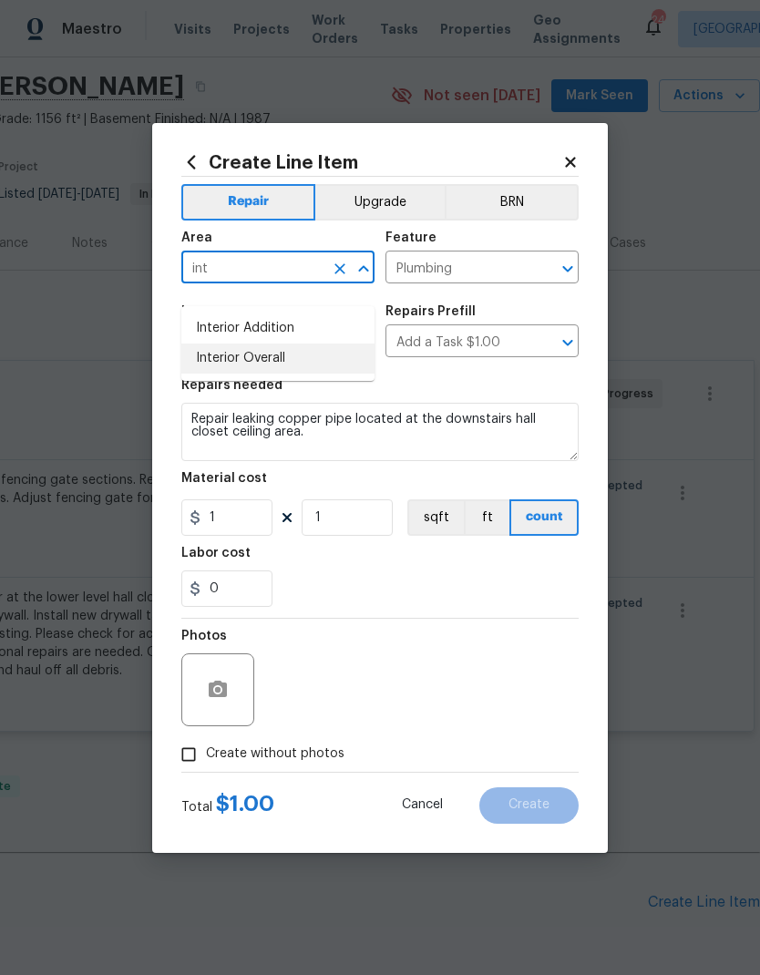
click at [230, 344] on li "Interior Overall" at bounding box center [277, 359] width 193 height 30
type input "Interior Overall"
click at [345, 592] on div "0" at bounding box center [379, 589] width 397 height 36
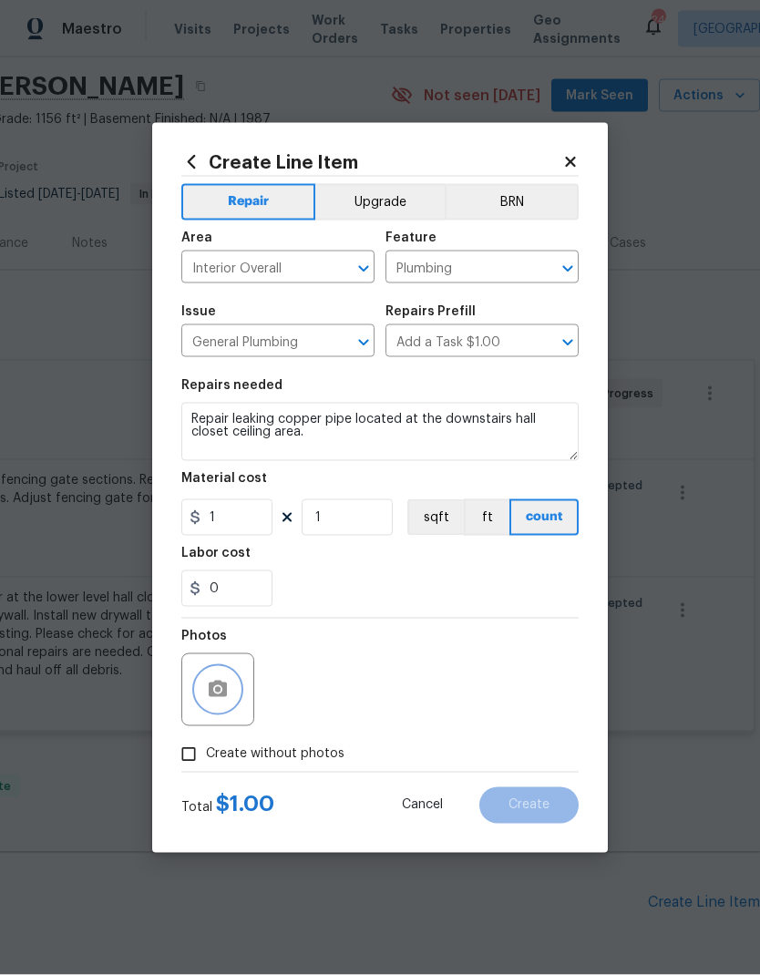
click at [232, 704] on button "button" at bounding box center [218, 690] width 44 height 44
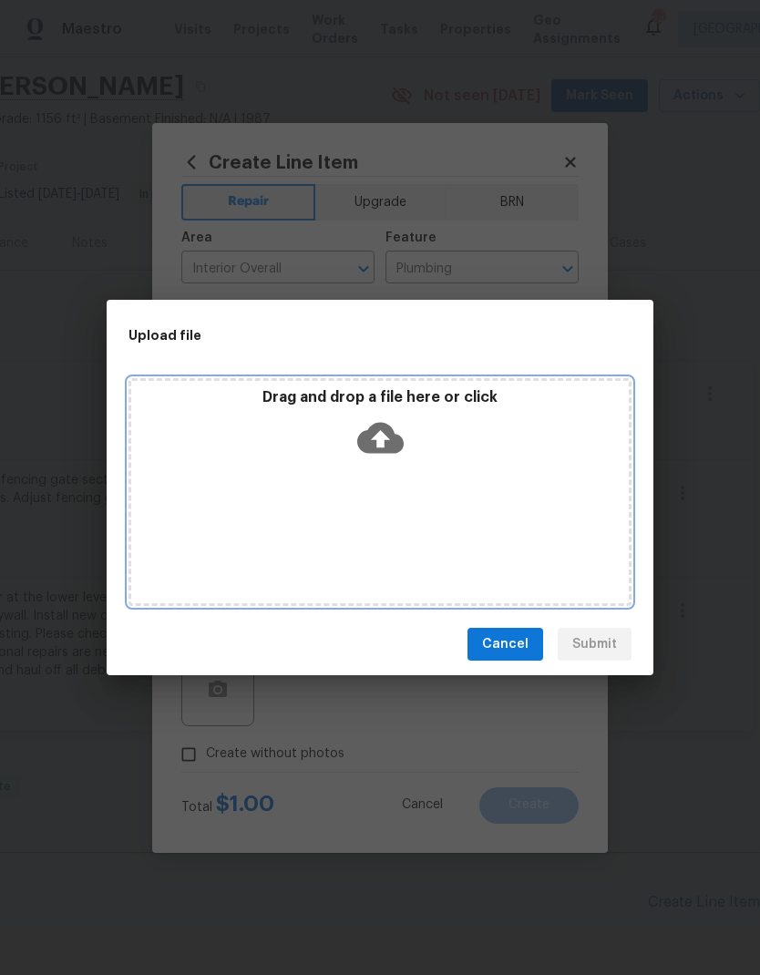
click at [391, 428] on icon at bounding box center [380, 438] width 46 height 31
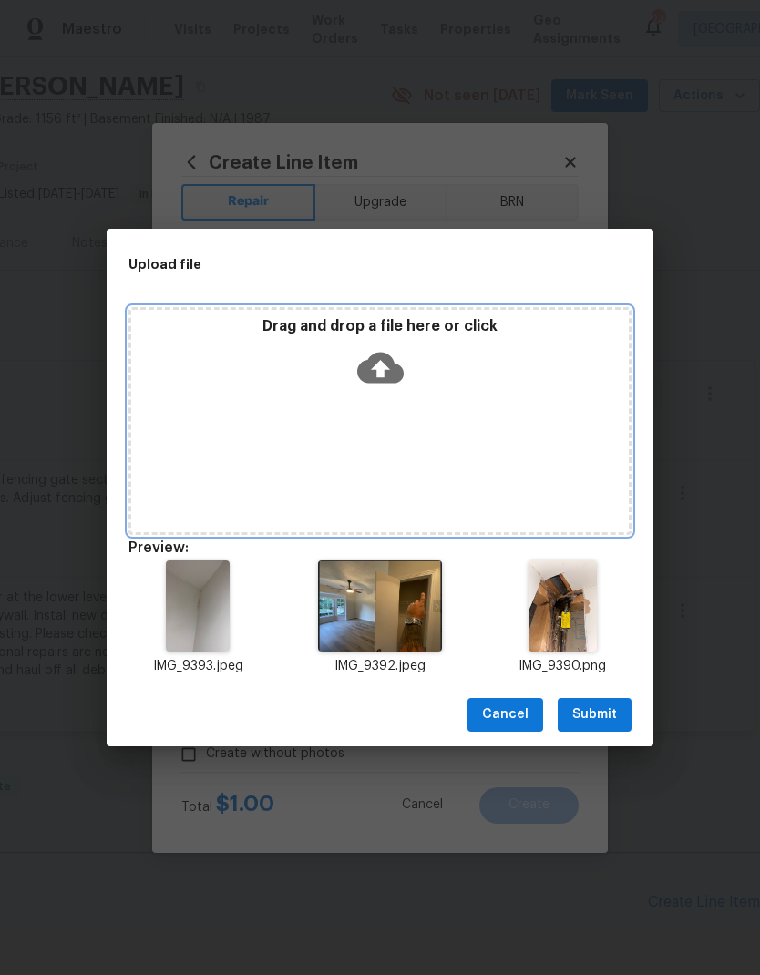
click at [389, 374] on icon at bounding box center [380, 367] width 46 height 31
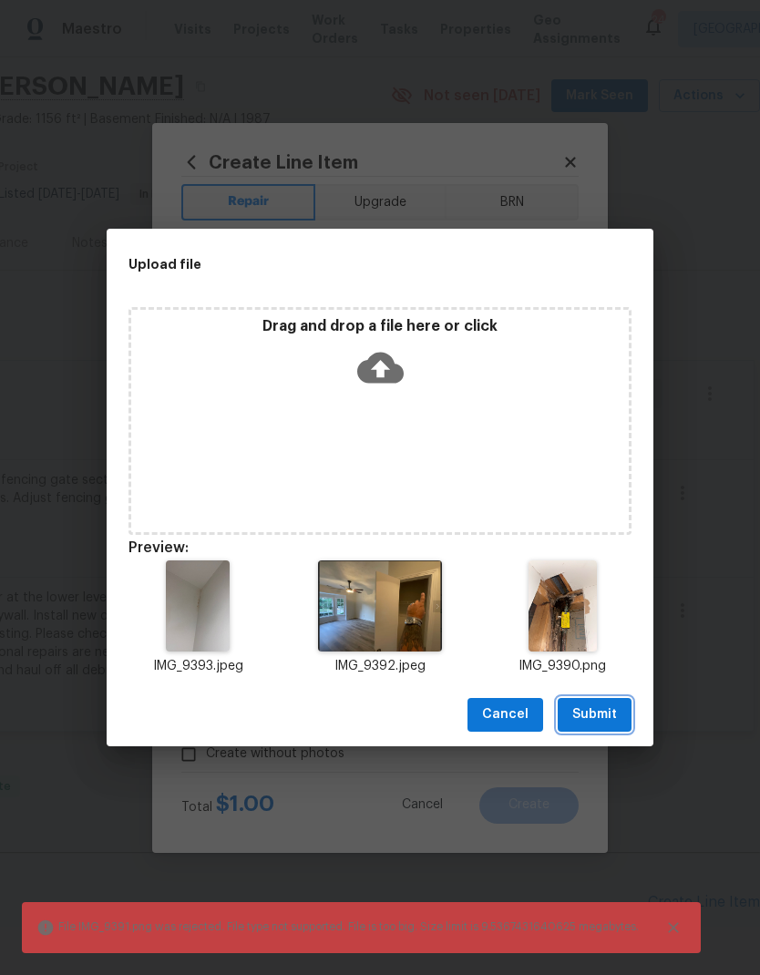
click at [604, 725] on span "Submit" at bounding box center [594, 715] width 45 height 23
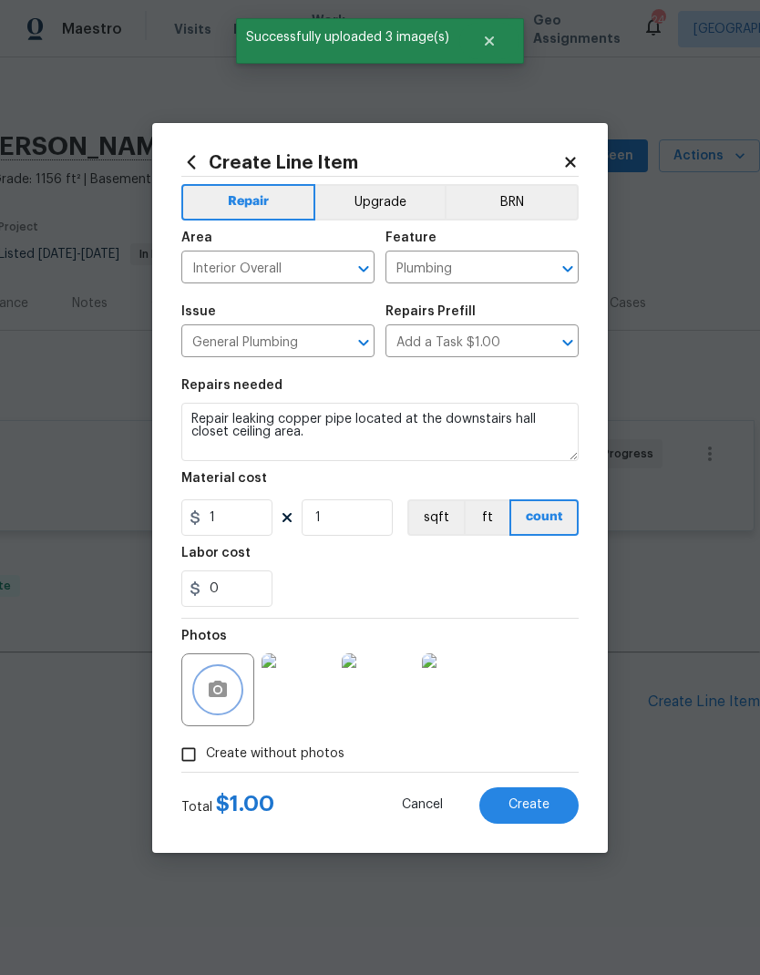
scroll to position [0, 270]
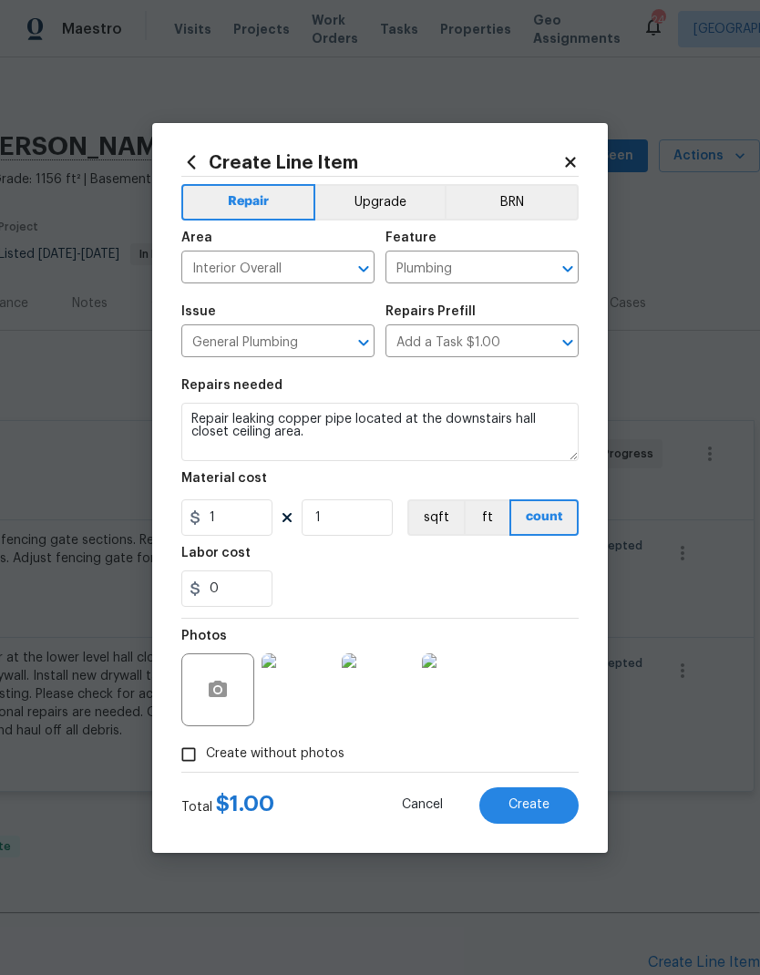
click at [543, 807] on span "Create" at bounding box center [529, 806] width 41 height 14
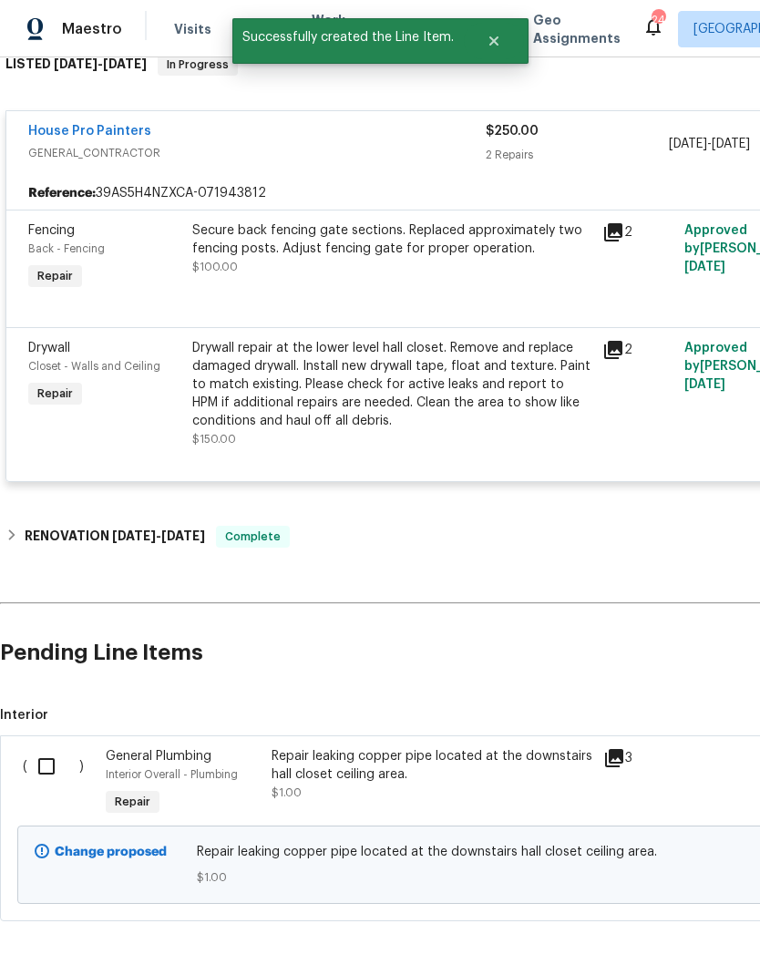
scroll to position [309, 0]
click at [46, 770] on input "checkbox" at bounding box center [53, 767] width 52 height 38
checkbox input "true"
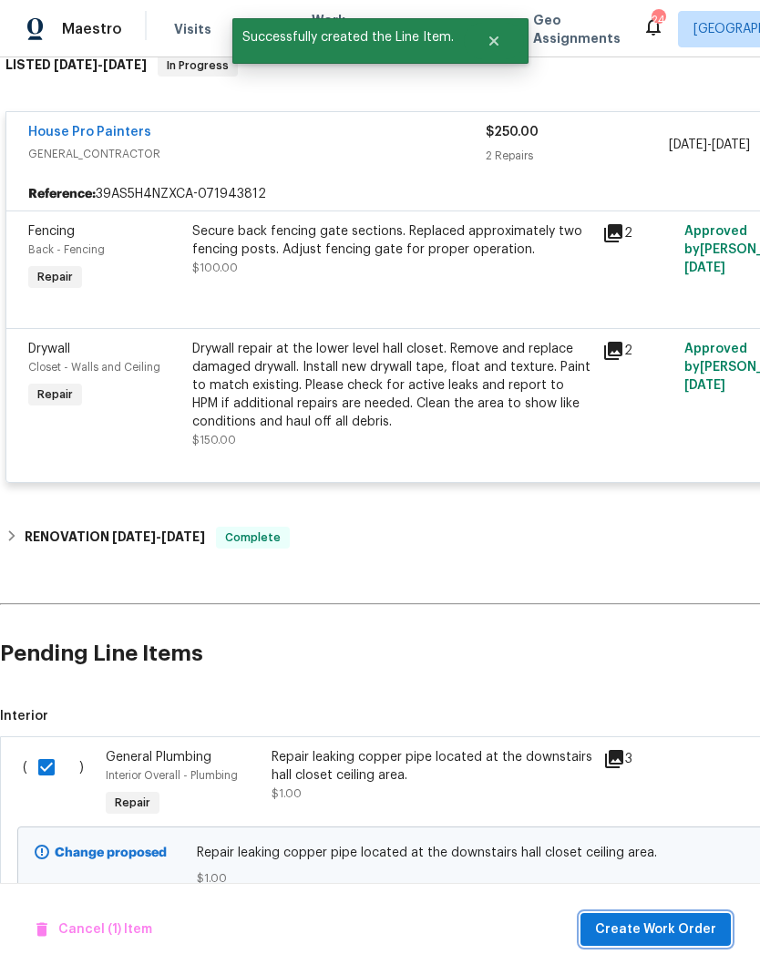
click at [660, 936] on span "Create Work Order" at bounding box center [655, 930] width 121 height 23
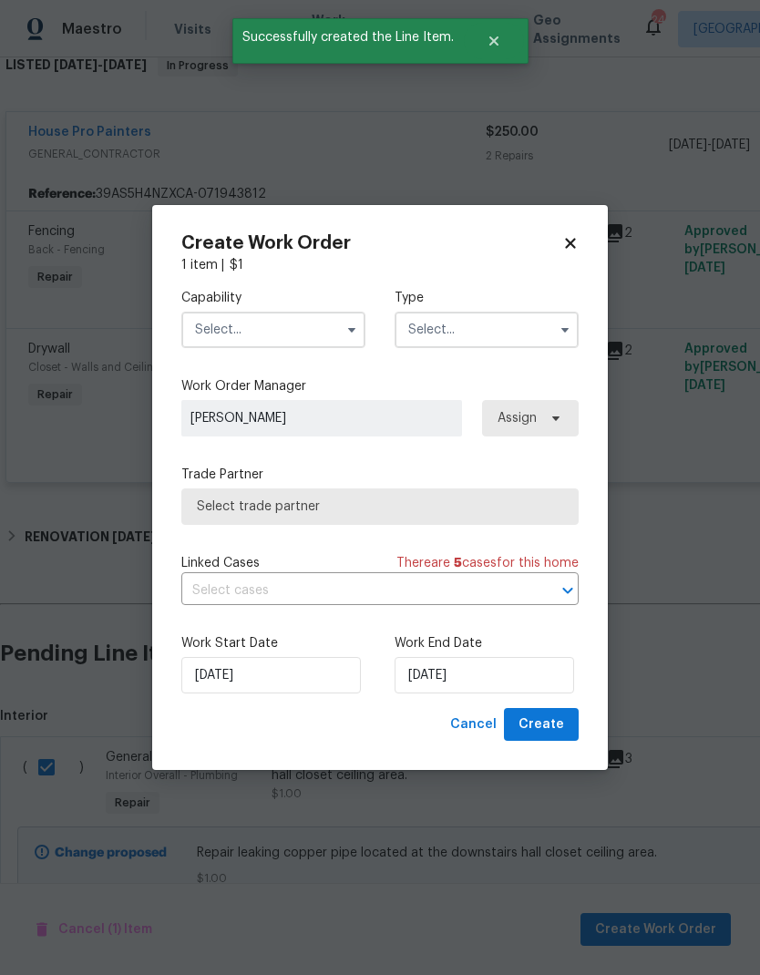
click at [242, 335] on input "text" at bounding box center [273, 330] width 184 height 36
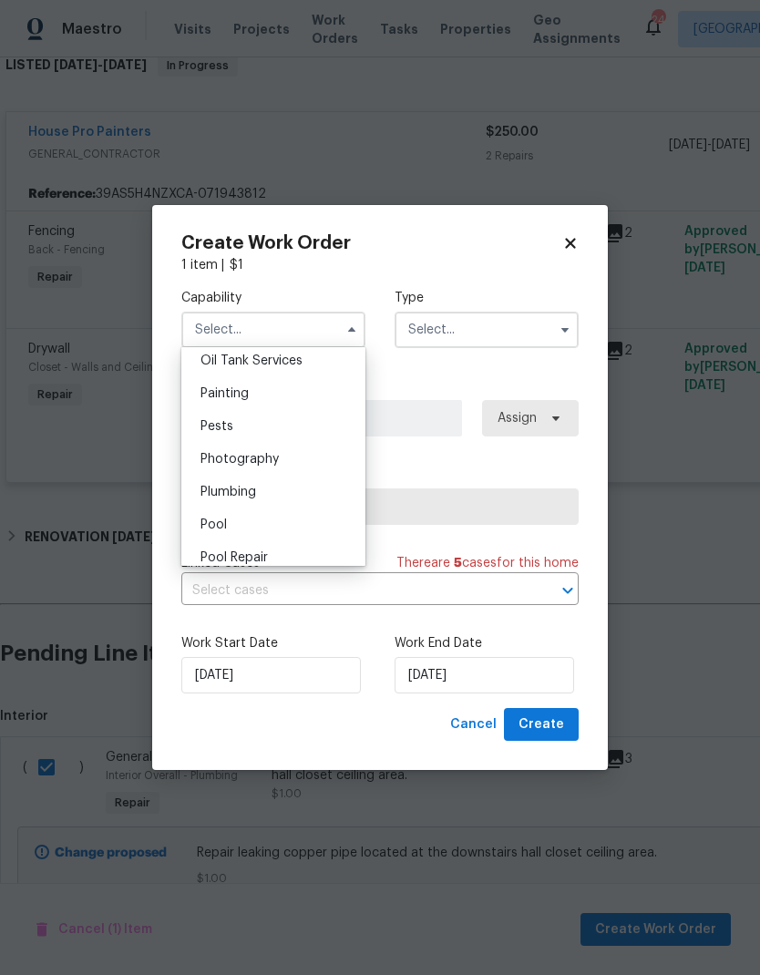
scroll to position [1505, 0]
click at [226, 502] on div "Plumbing" at bounding box center [273, 493] width 175 height 33
type input "Plumbing"
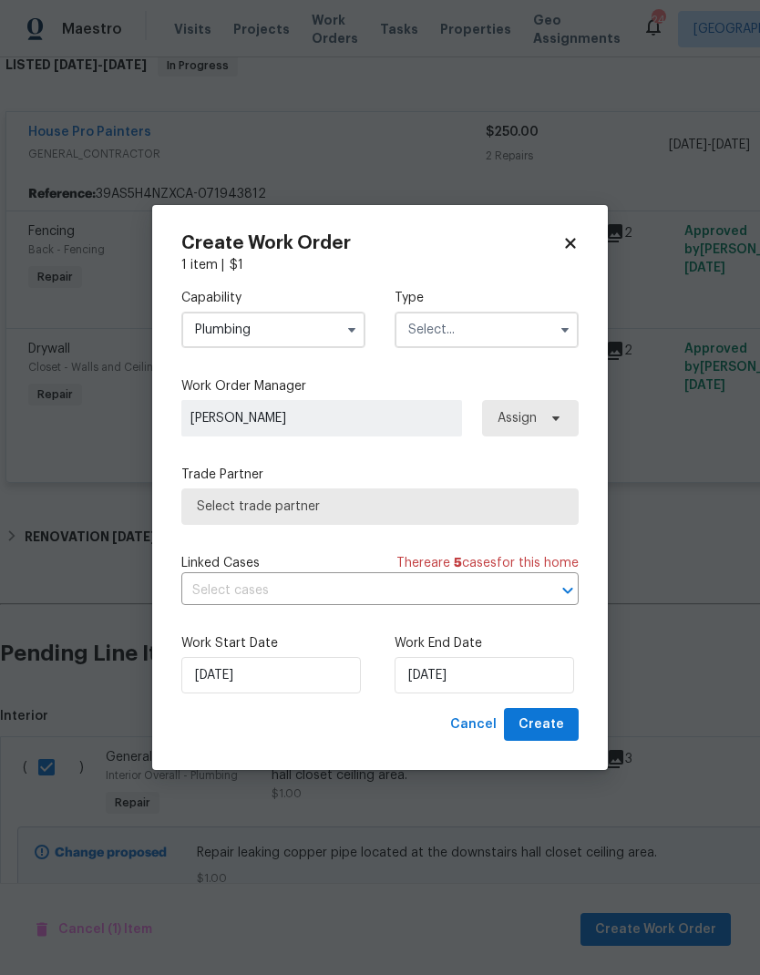
click at [534, 325] on input "text" at bounding box center [487, 330] width 184 height 36
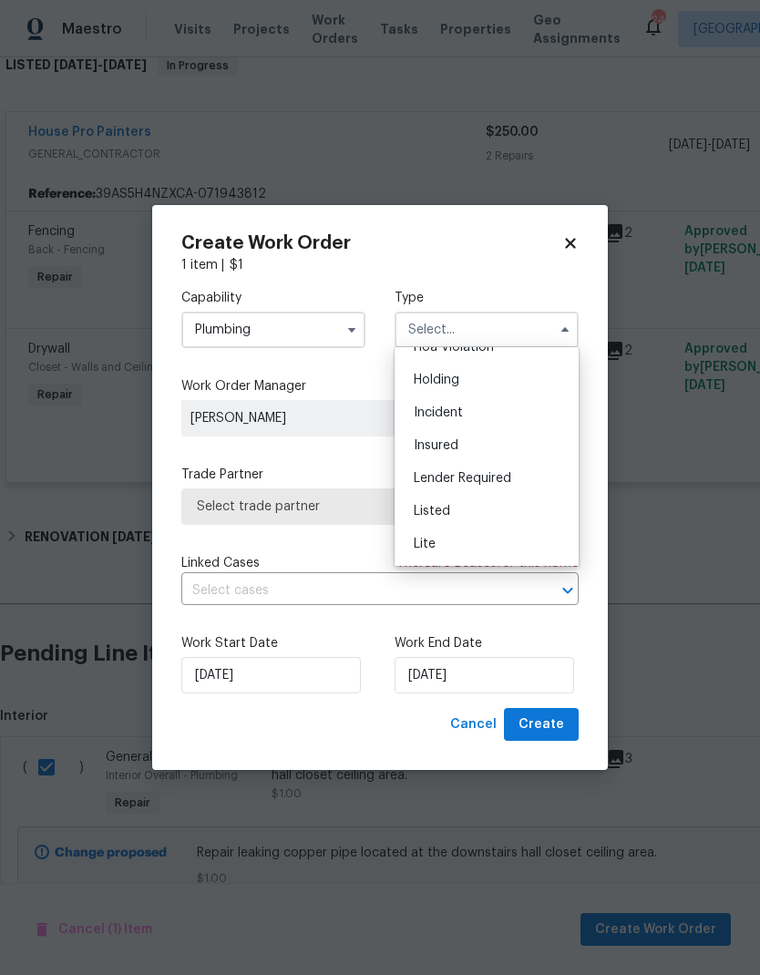
scroll to position [58, 0]
click at [507, 515] on div "Listed" at bounding box center [486, 506] width 175 height 33
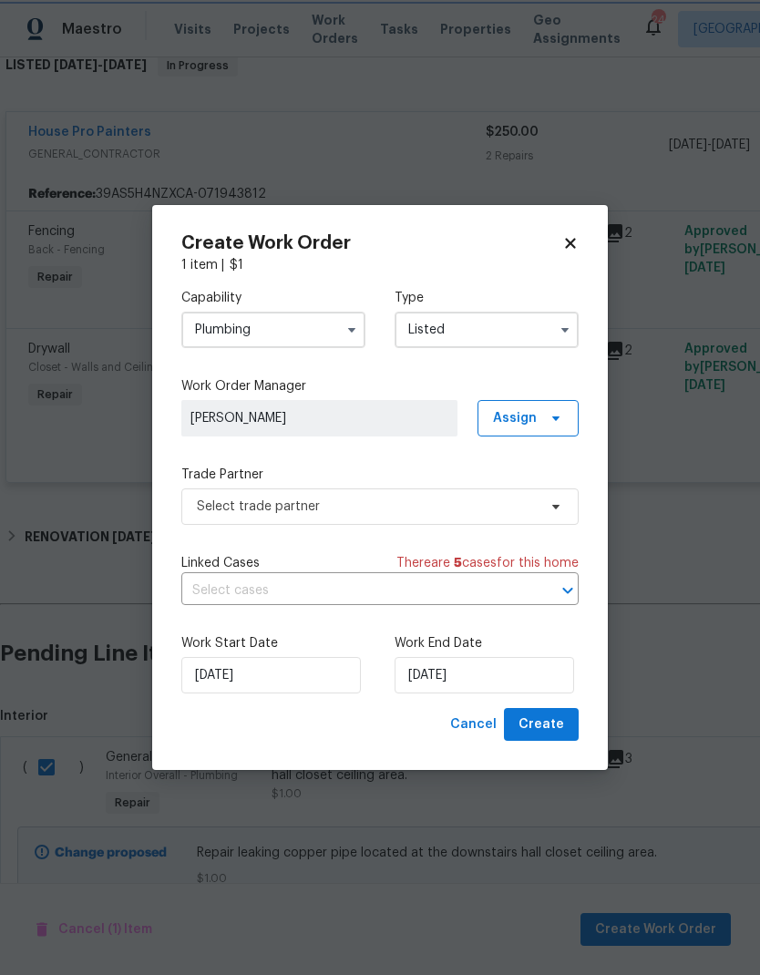
type input "Listed"
click at [539, 420] on span "Assign" at bounding box center [528, 418] width 101 height 36
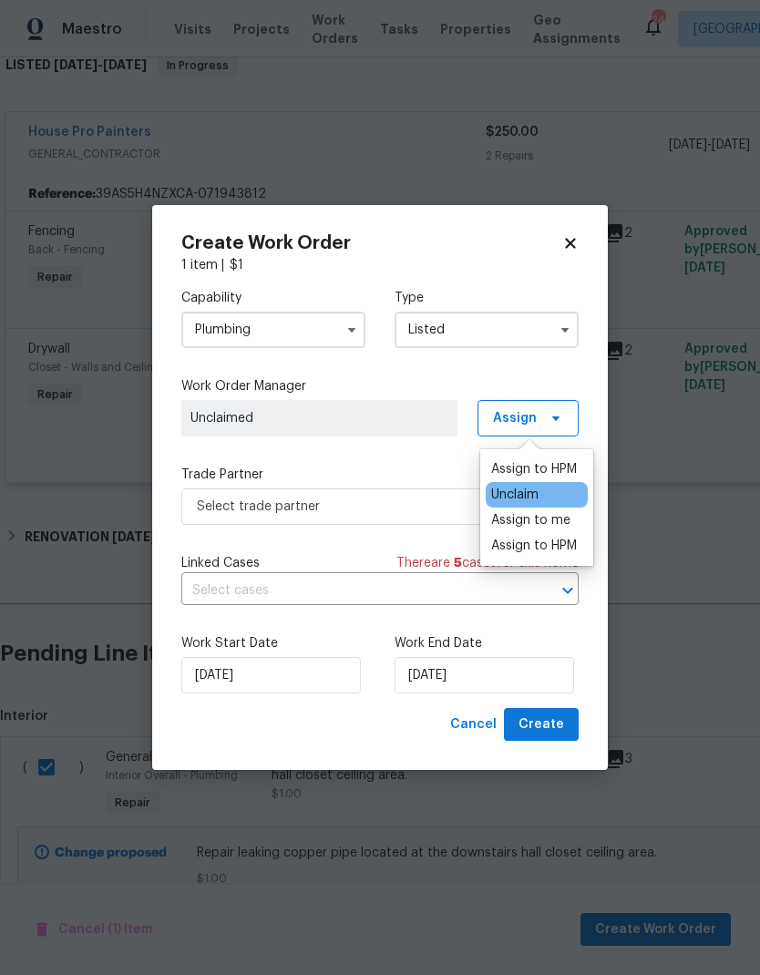
click at [561, 554] on div "Assign to HPM" at bounding box center [534, 546] width 86 height 18
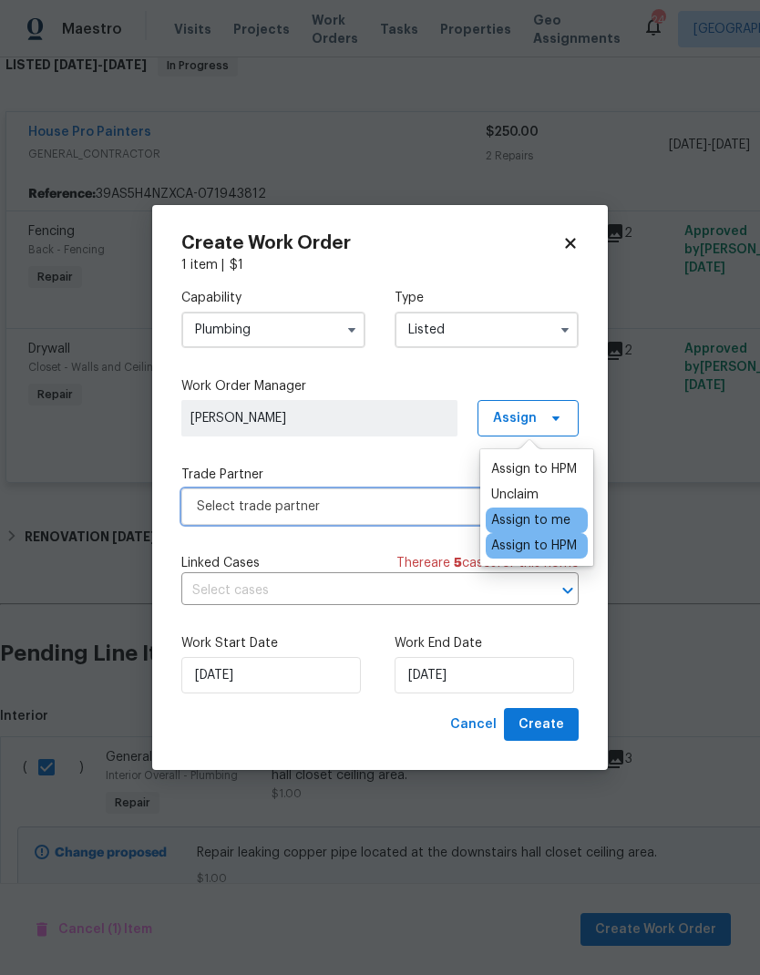
click at [212, 522] on span "Select trade partner" at bounding box center [379, 507] width 397 height 36
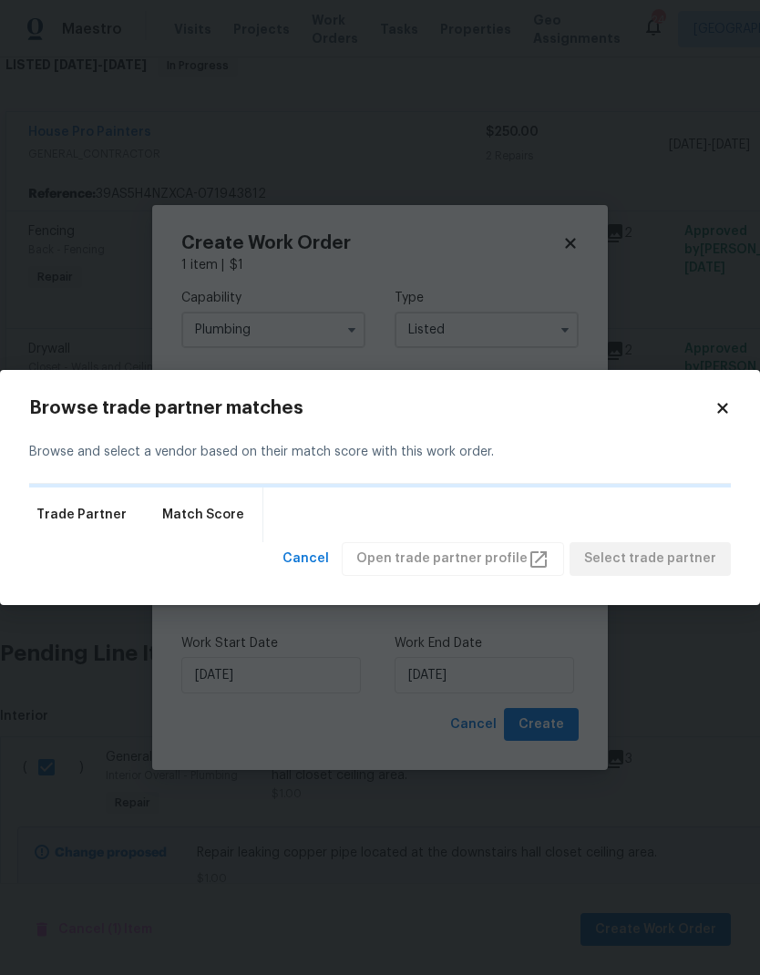
click at [232, 509] on span "Match Score" at bounding box center [203, 515] width 82 height 18
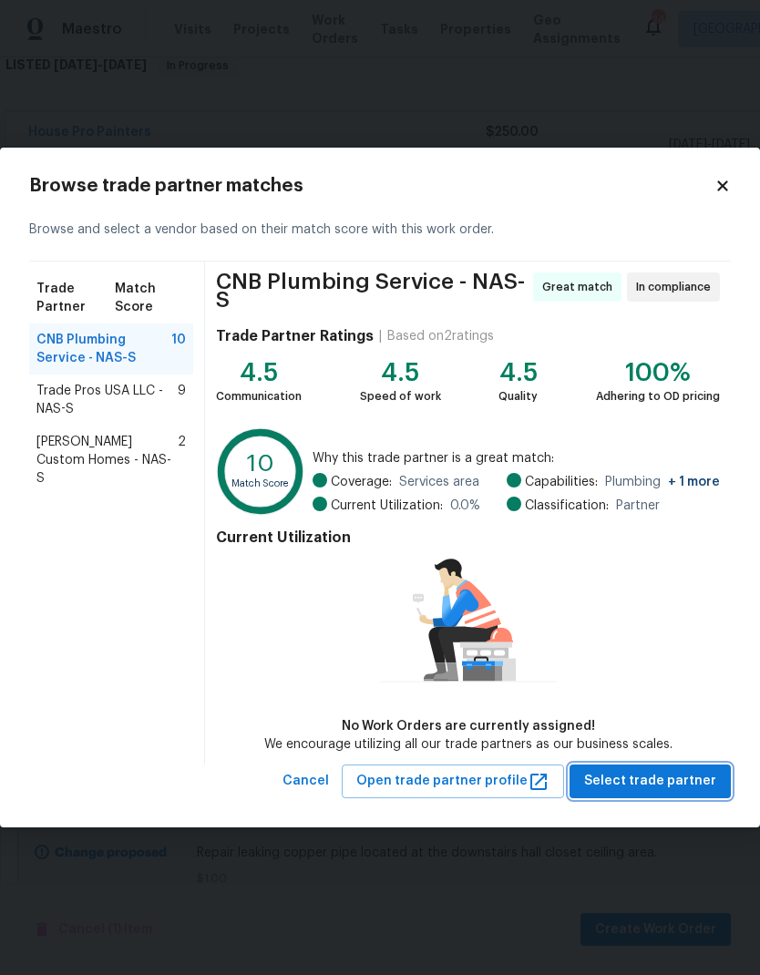
click at [652, 783] on span "Select trade partner" at bounding box center [650, 781] width 132 height 23
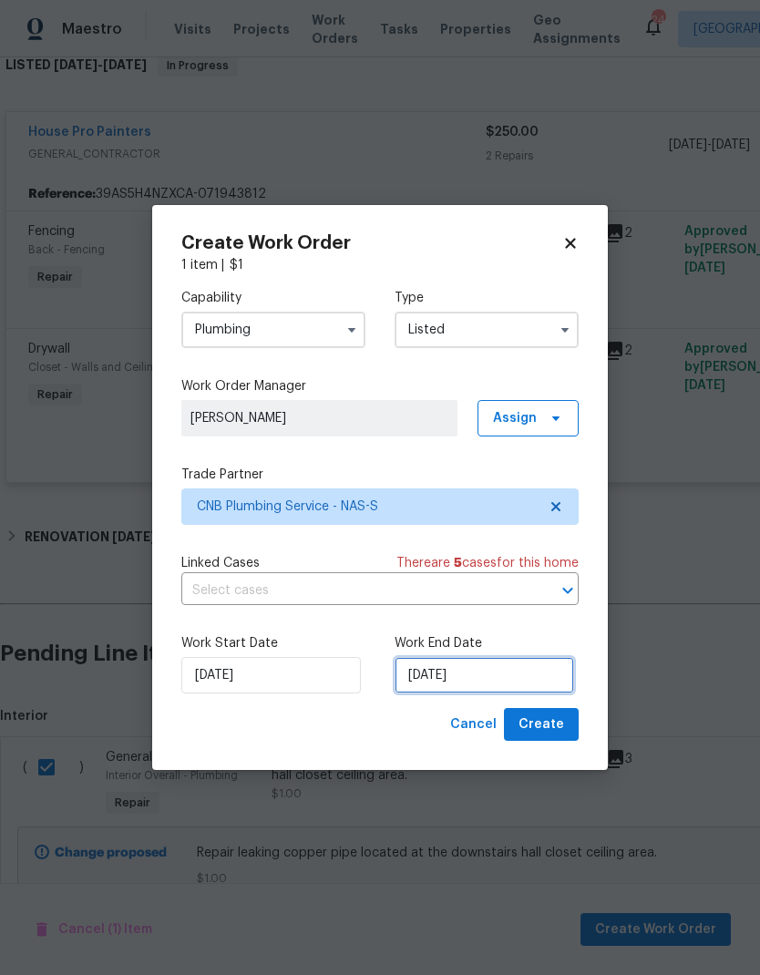
click at [528, 686] on input "[DATE]" at bounding box center [485, 675] width 180 height 36
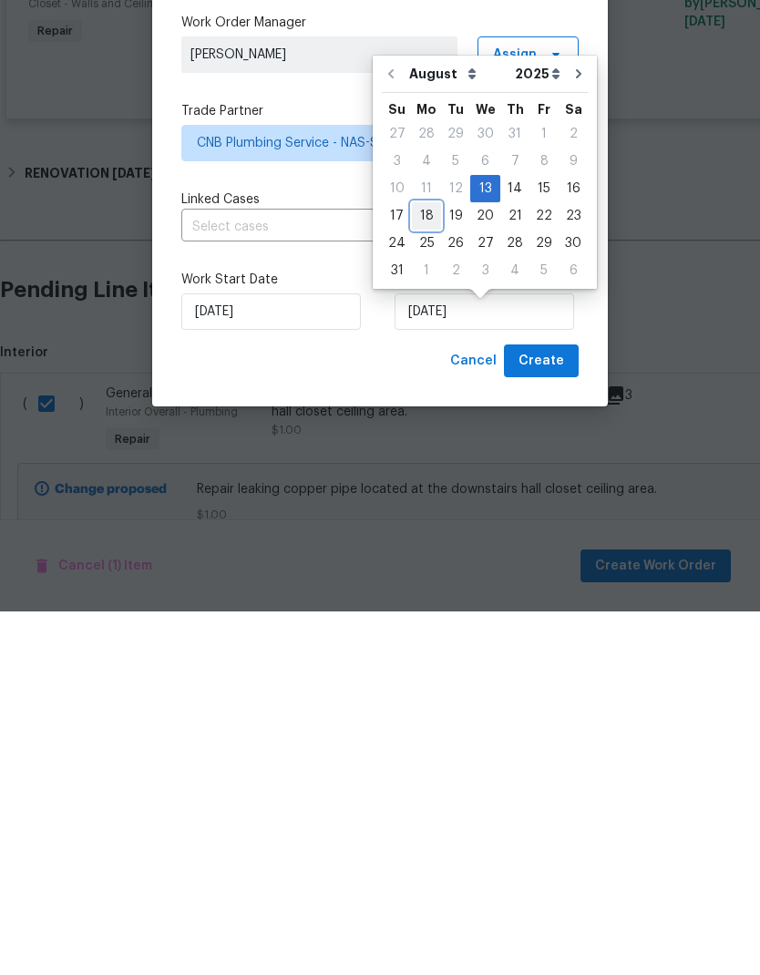
click at [428, 567] on div "18" at bounding box center [426, 580] width 29 height 26
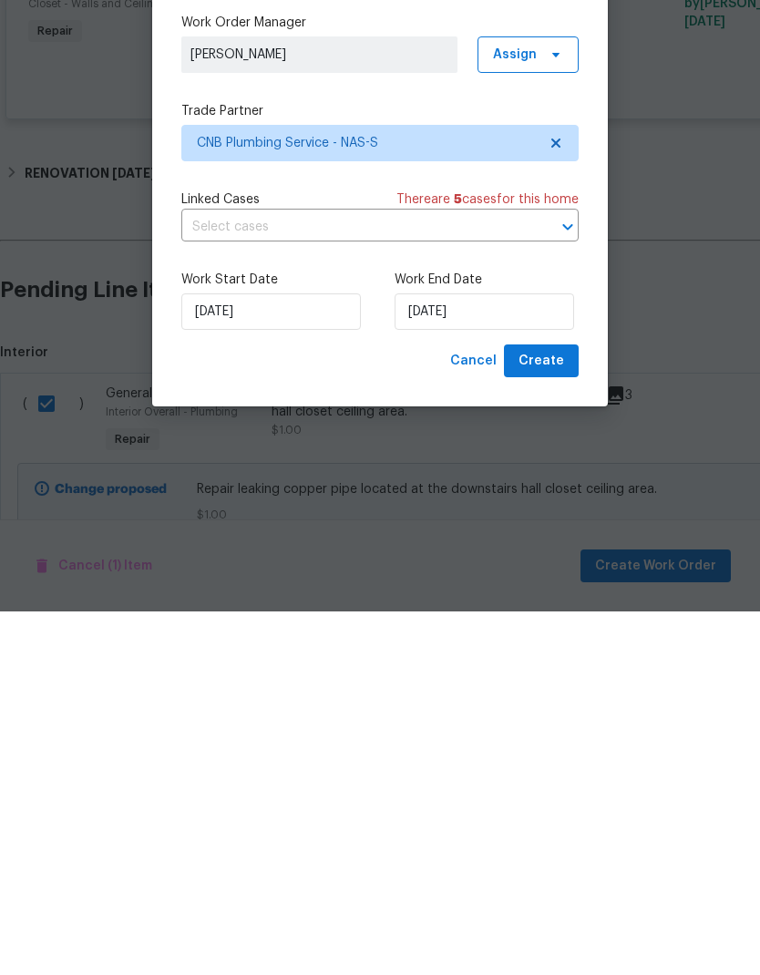
scroll to position [73, 0]
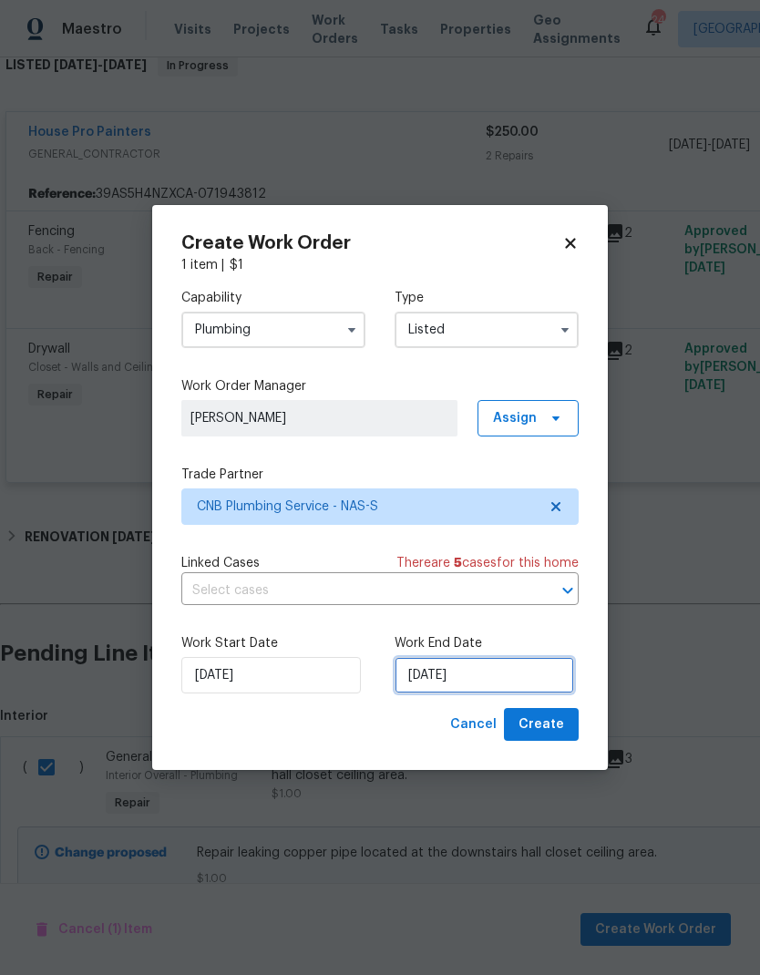
click at [493, 691] on input "[DATE]" at bounding box center [485, 675] width 180 height 36
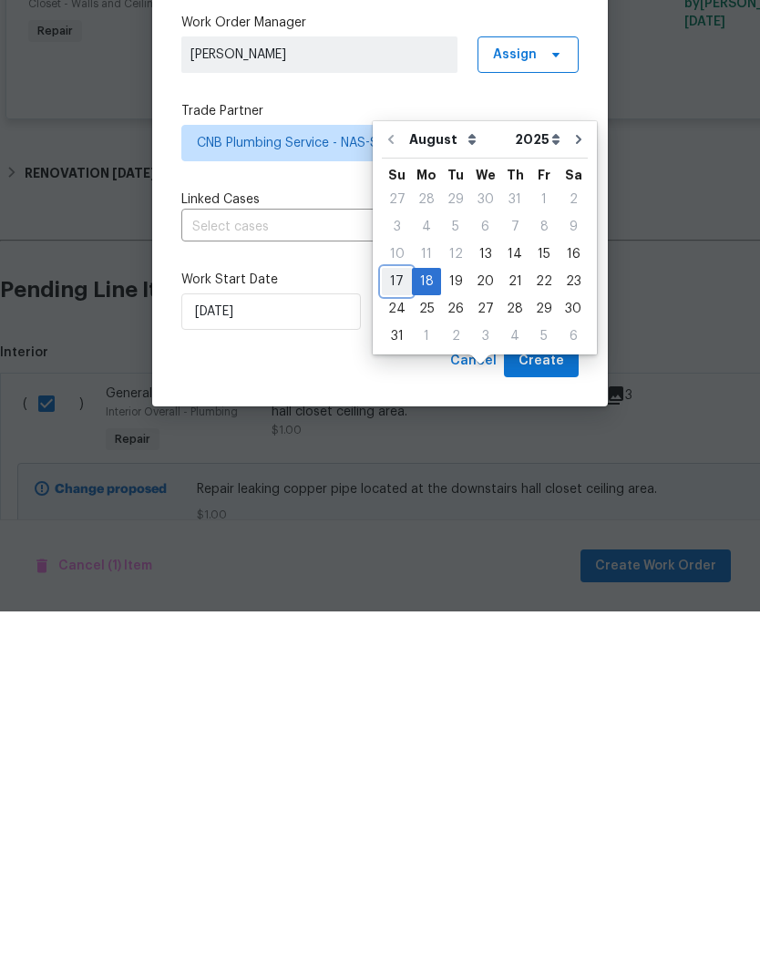
click at [386, 633] on div "17" at bounding box center [397, 646] width 30 height 26
type input "[DATE]"
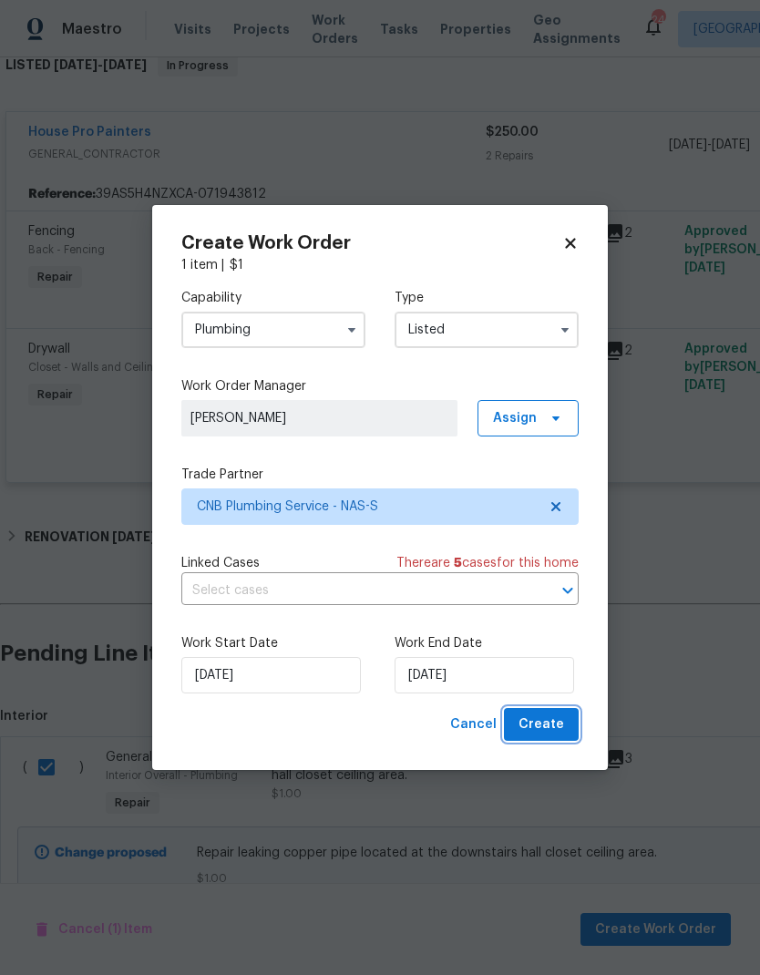
click at [525, 723] on span "Create" at bounding box center [542, 725] width 46 height 23
checkbox input "false"
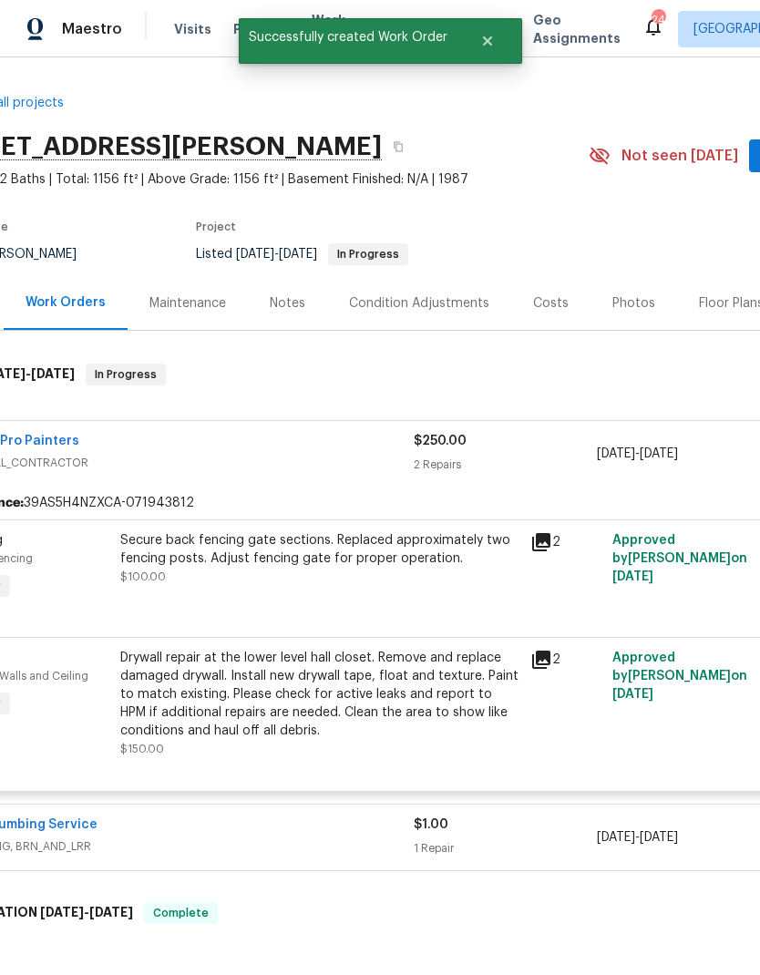
scroll to position [0, 0]
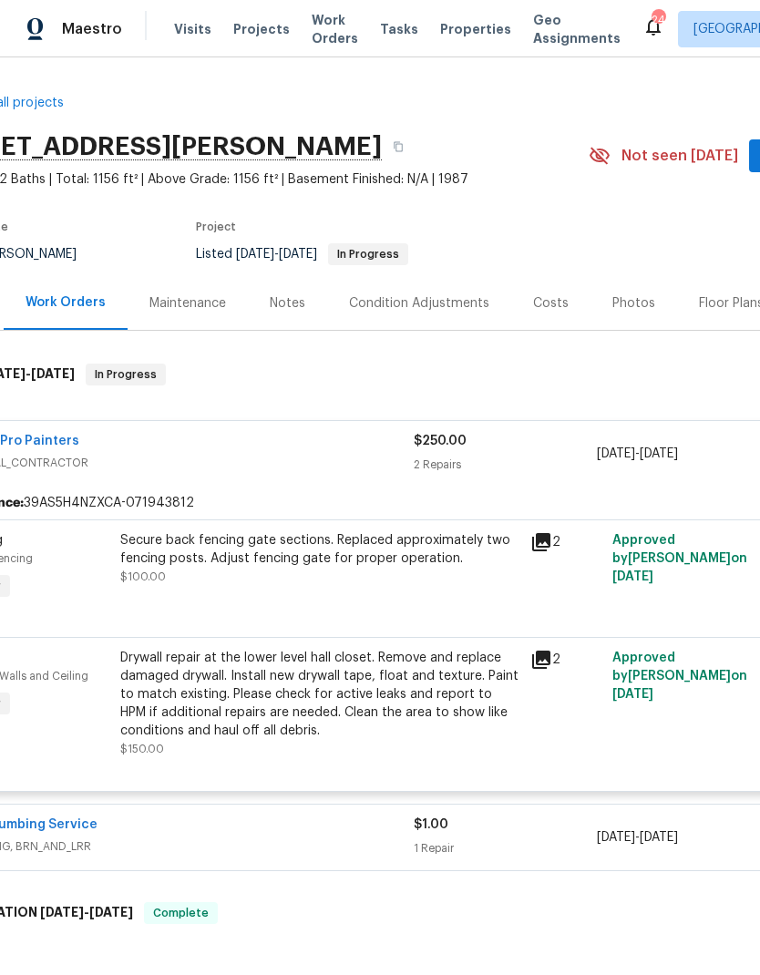
click at [174, 29] on span "Visits" at bounding box center [192, 29] width 37 height 18
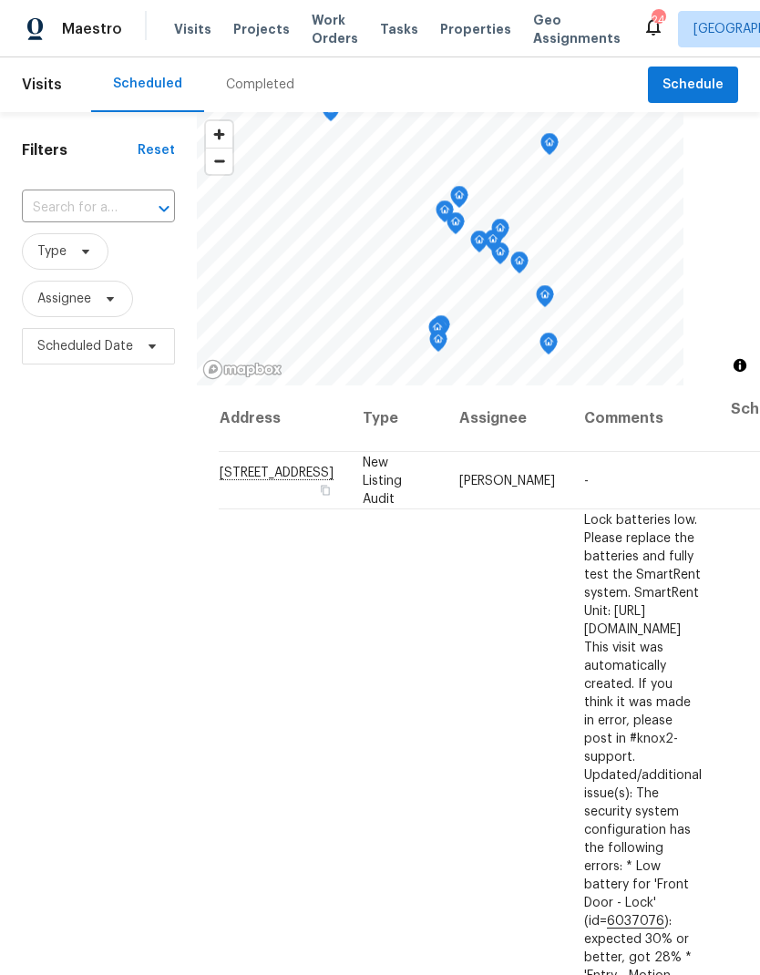
click at [85, 212] on input "text" at bounding box center [73, 208] width 102 height 28
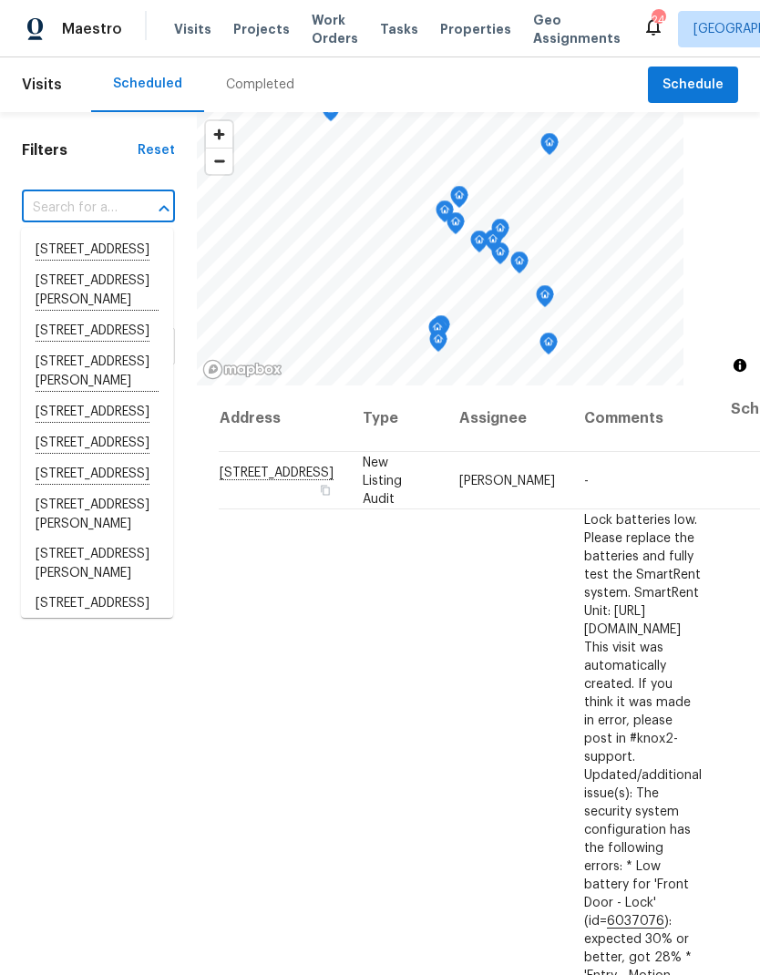
click at [263, 77] on div "Completed" at bounding box center [260, 85] width 68 height 18
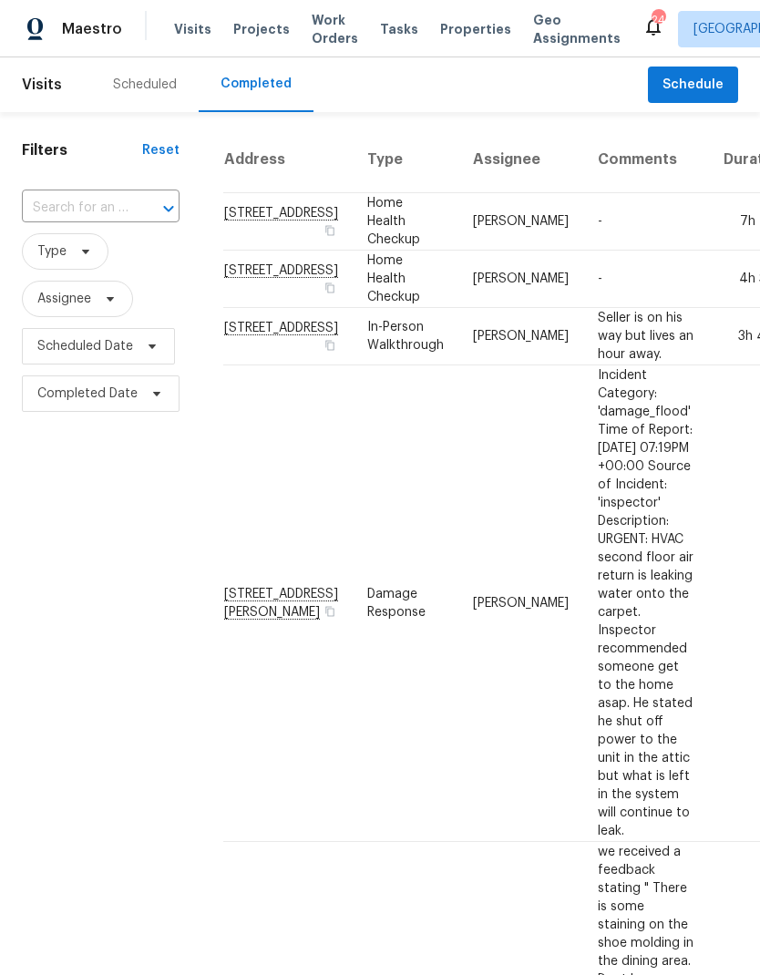
click at [79, 212] on input "text" at bounding box center [75, 208] width 107 height 28
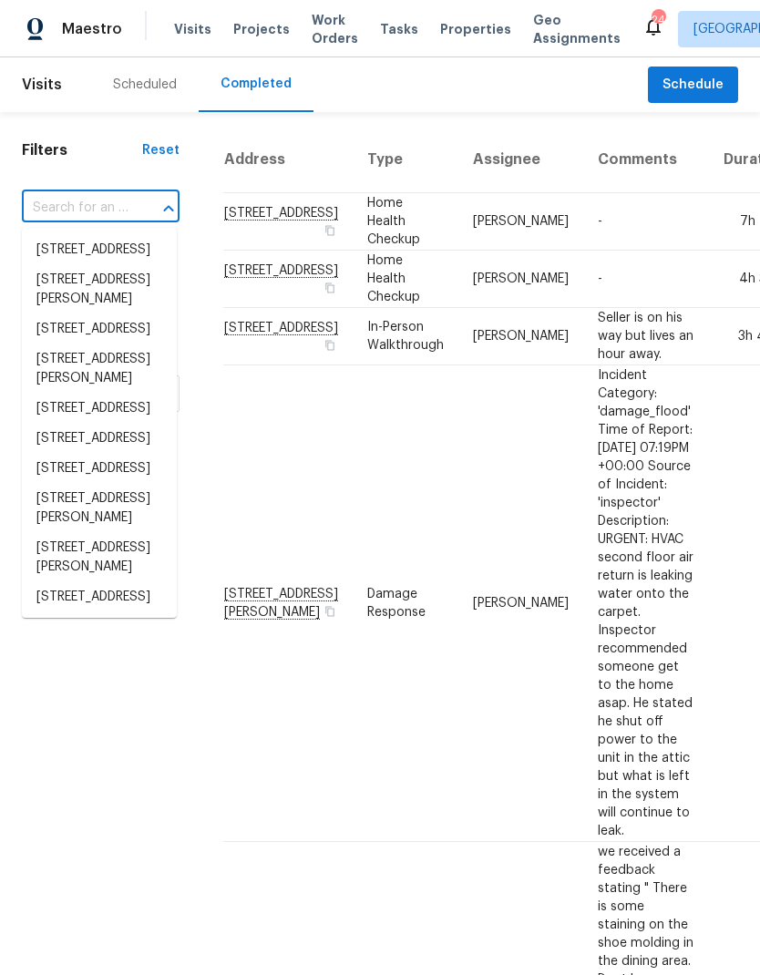
click at [83, 200] on input "text" at bounding box center [75, 208] width 107 height 28
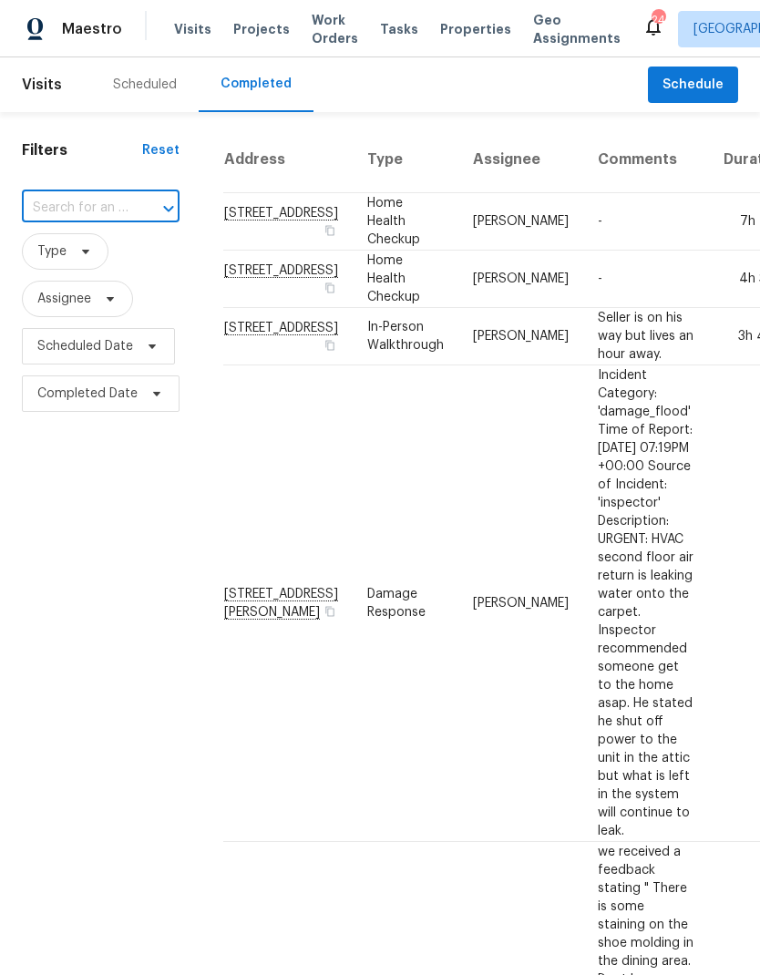
type input "[STREET_ADDRESS]"
click at [88, 266] on li "203 Snug Harbor Dr, Hendersonville, TN 37075" at bounding box center [99, 250] width 155 height 31
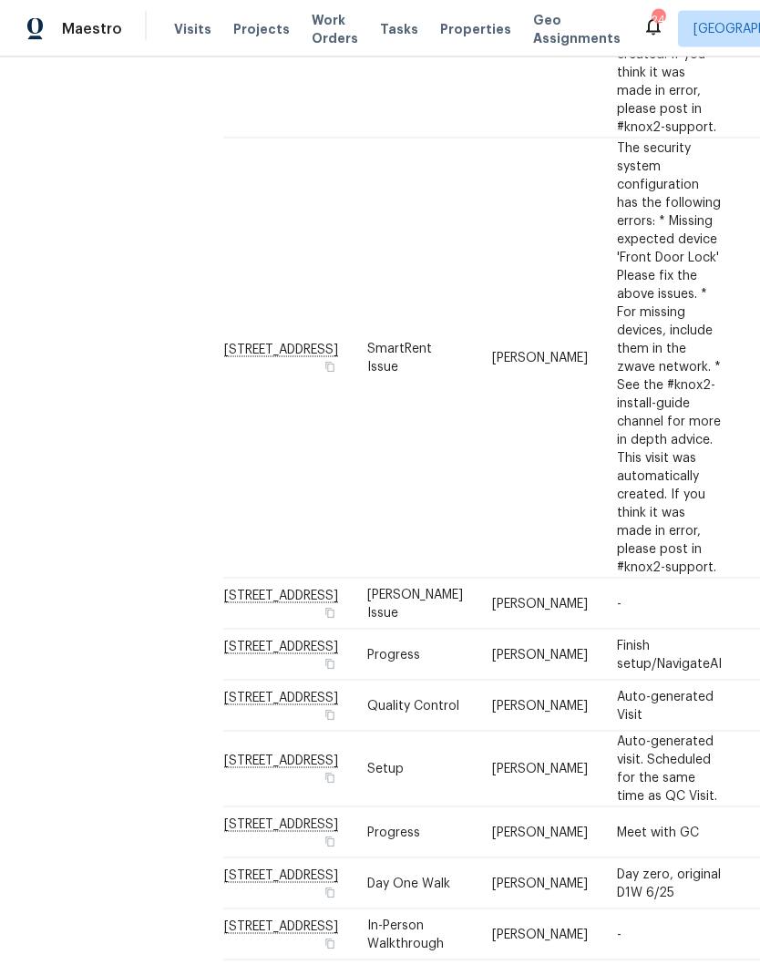
scroll to position [73, 0]
click at [637, 914] on td "-" at bounding box center [670, 935] width 134 height 51
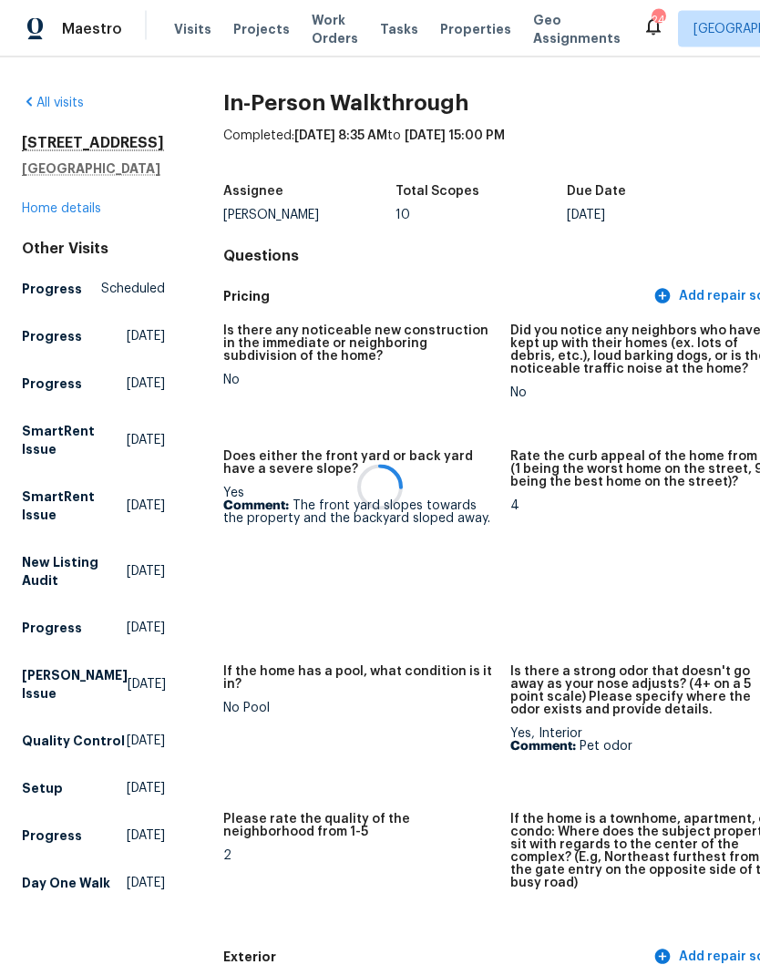
scroll to position [73, 0]
